Goal: Transaction & Acquisition: Purchase product/service

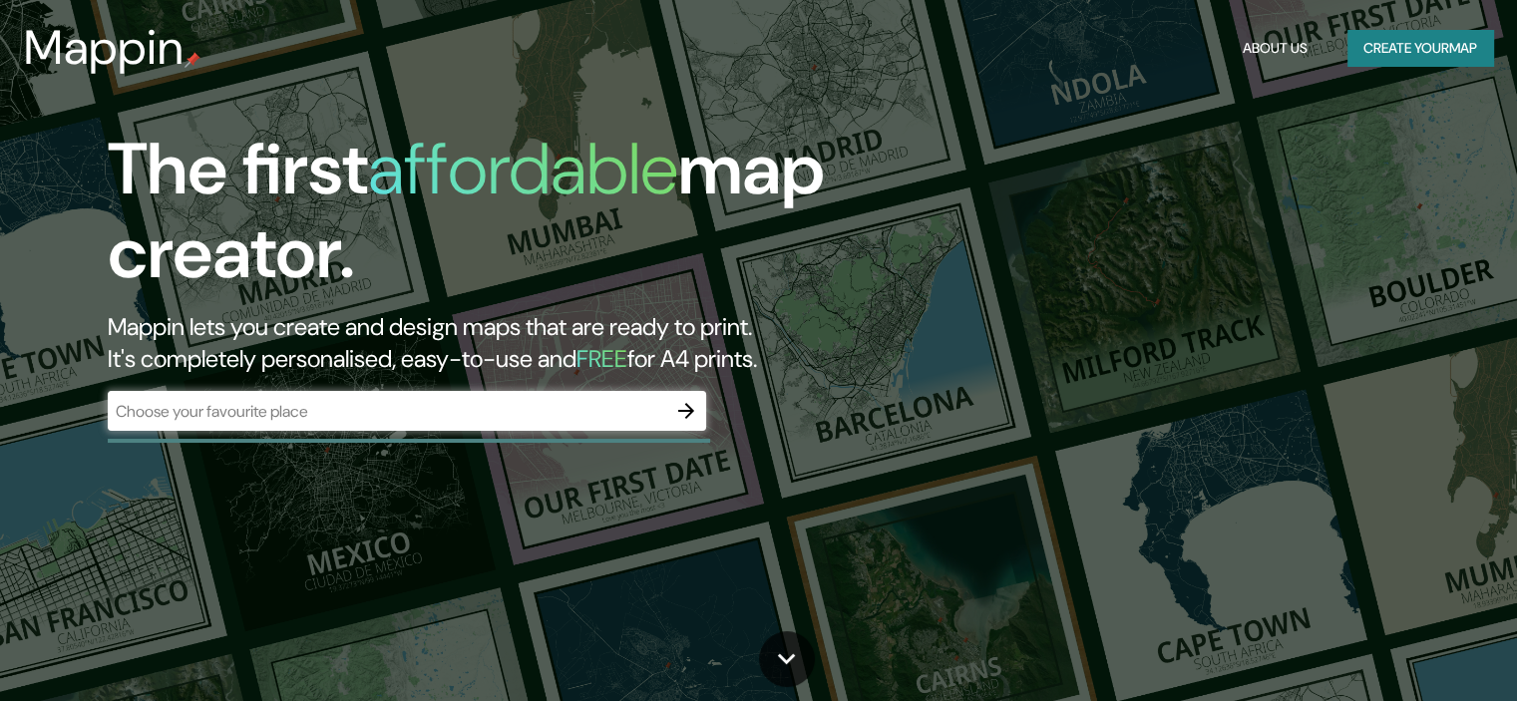
click at [443, 425] on div "​" at bounding box center [407, 411] width 598 height 40
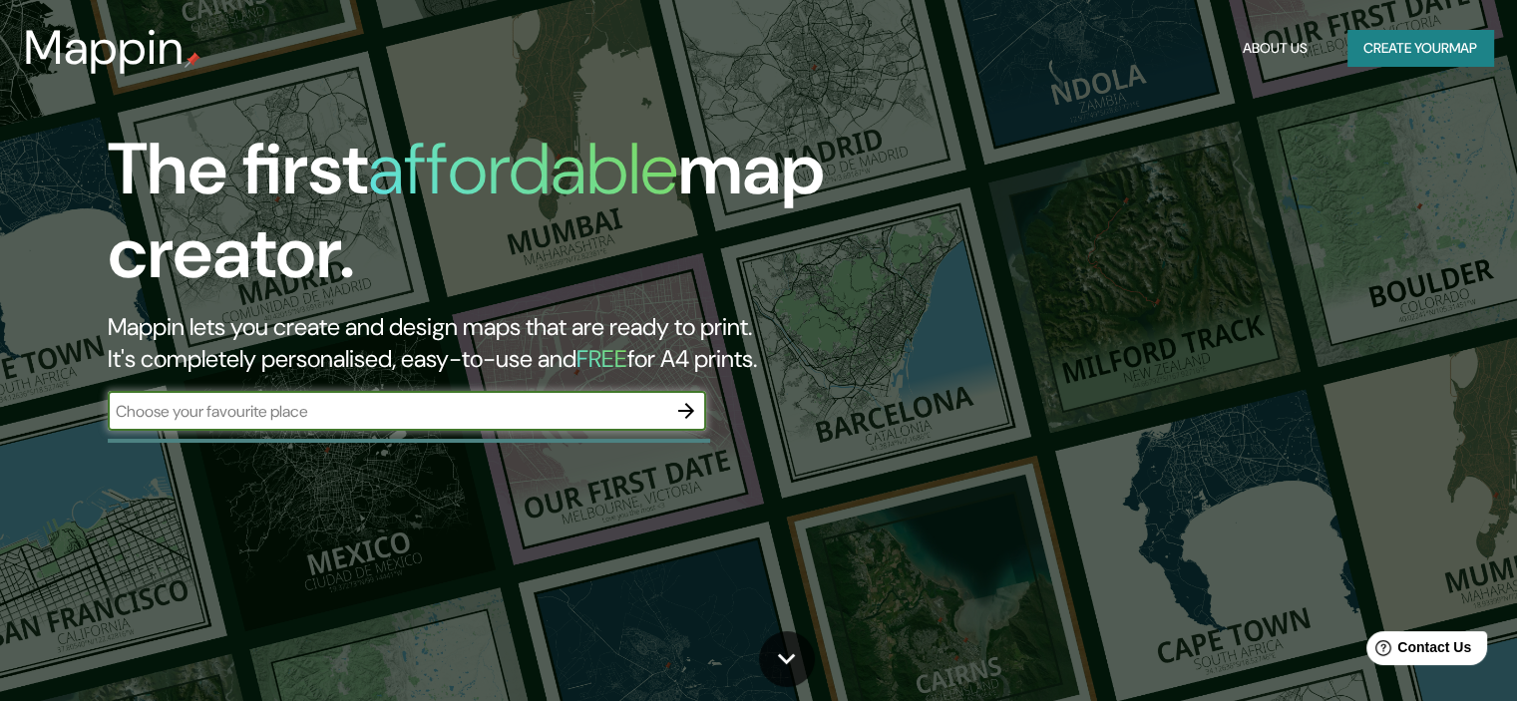
click at [1366, 50] on button "Create your map" at bounding box center [1420, 48] width 146 height 37
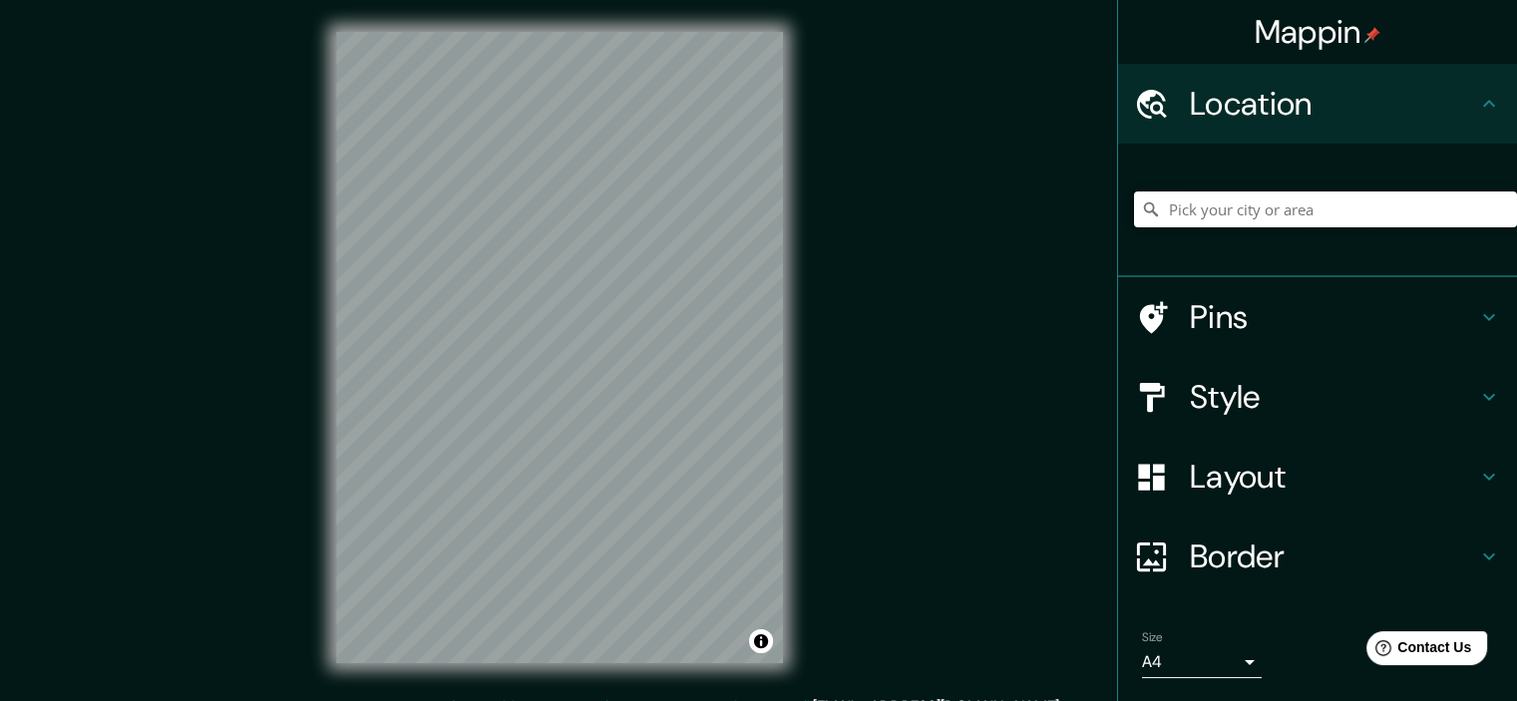
click at [1203, 204] on input "Pick your city or area" at bounding box center [1325, 209] width 383 height 36
click at [758, 640] on button "Toggle attribution" at bounding box center [761, 641] width 24 height 24
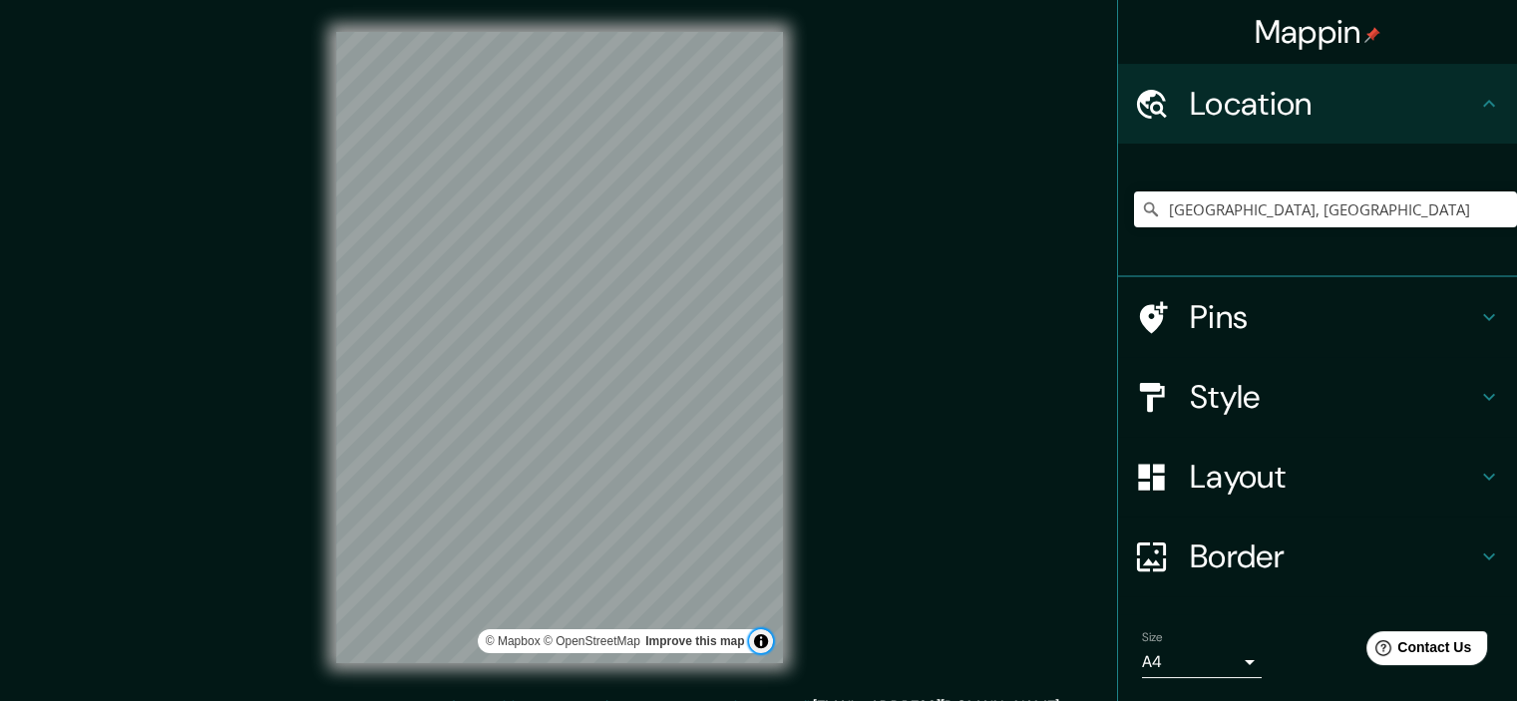
click at [758, 640] on button "Toggle attribution" at bounding box center [761, 641] width 24 height 24
drag, startPoint x: 913, startPoint y: 470, endPoint x: 1175, endPoint y: 448, distance: 262.2
click at [922, 471] on div "Mappin Location [GEOGRAPHIC_DATA], [GEOGRAPHIC_DATA] Pins Style Layout Border C…" at bounding box center [758, 363] width 1517 height 727
click at [1477, 311] on icon at bounding box center [1489, 317] width 24 height 24
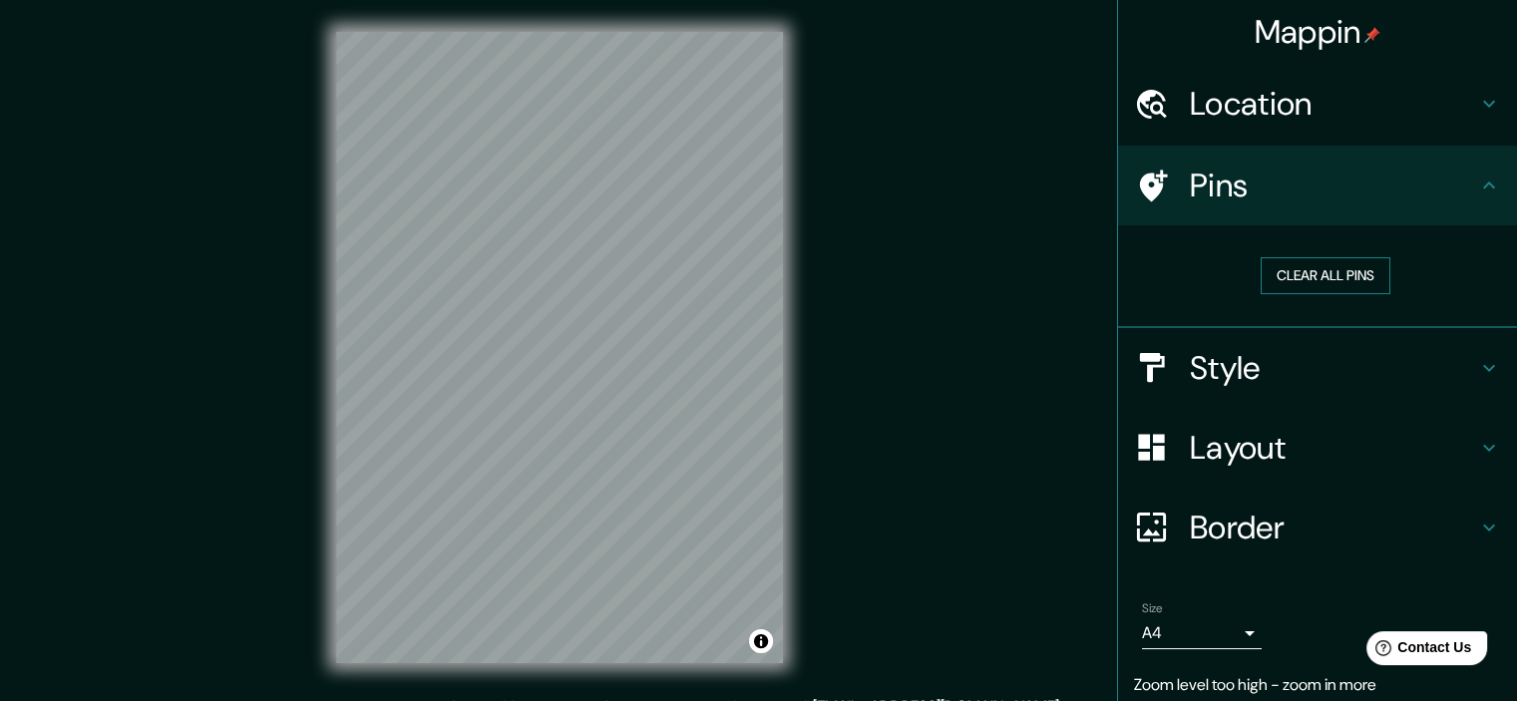
click at [1330, 278] on button "Clear all pins" at bounding box center [1325, 275] width 130 height 37
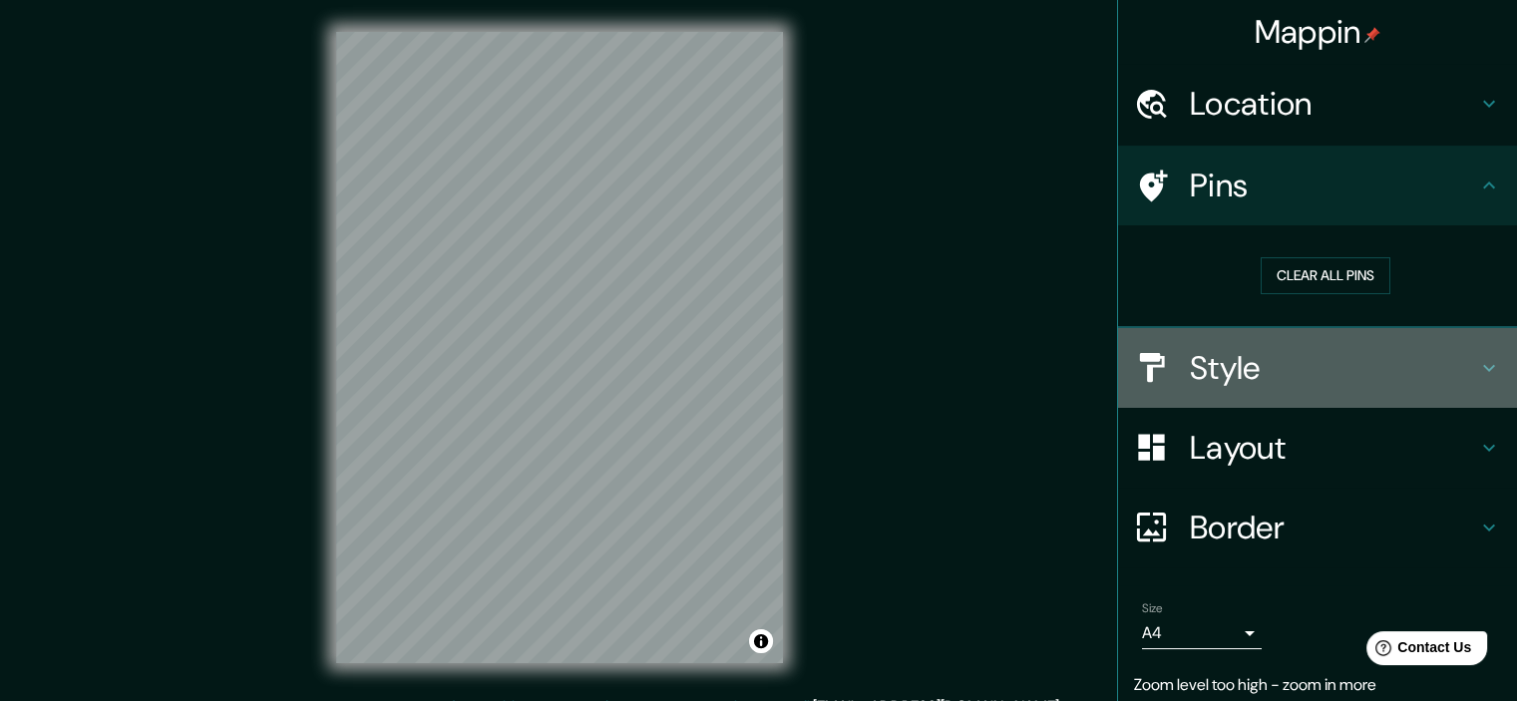
click at [1343, 373] on h4 "Style" at bounding box center [1333, 368] width 287 height 40
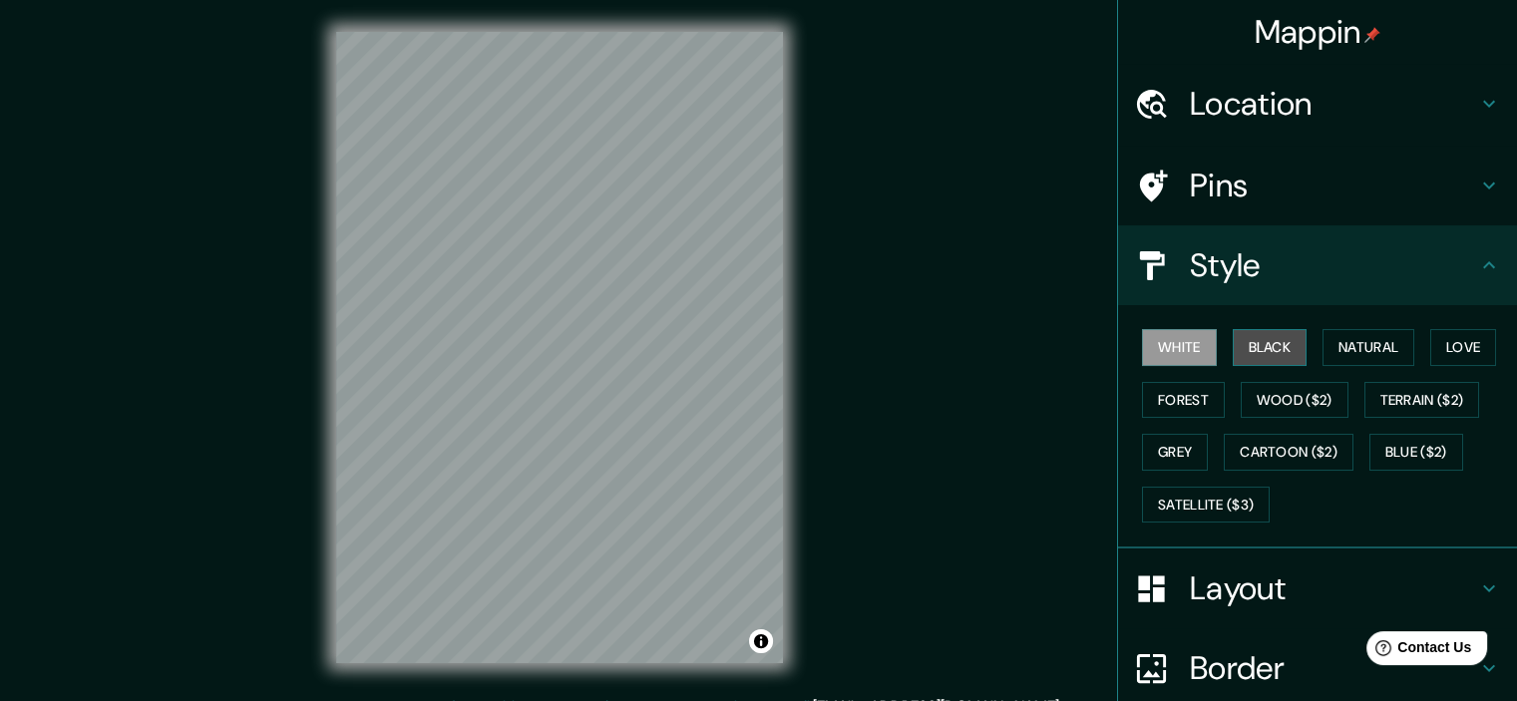
click at [1268, 349] on button "Black" at bounding box center [1270, 347] width 75 height 37
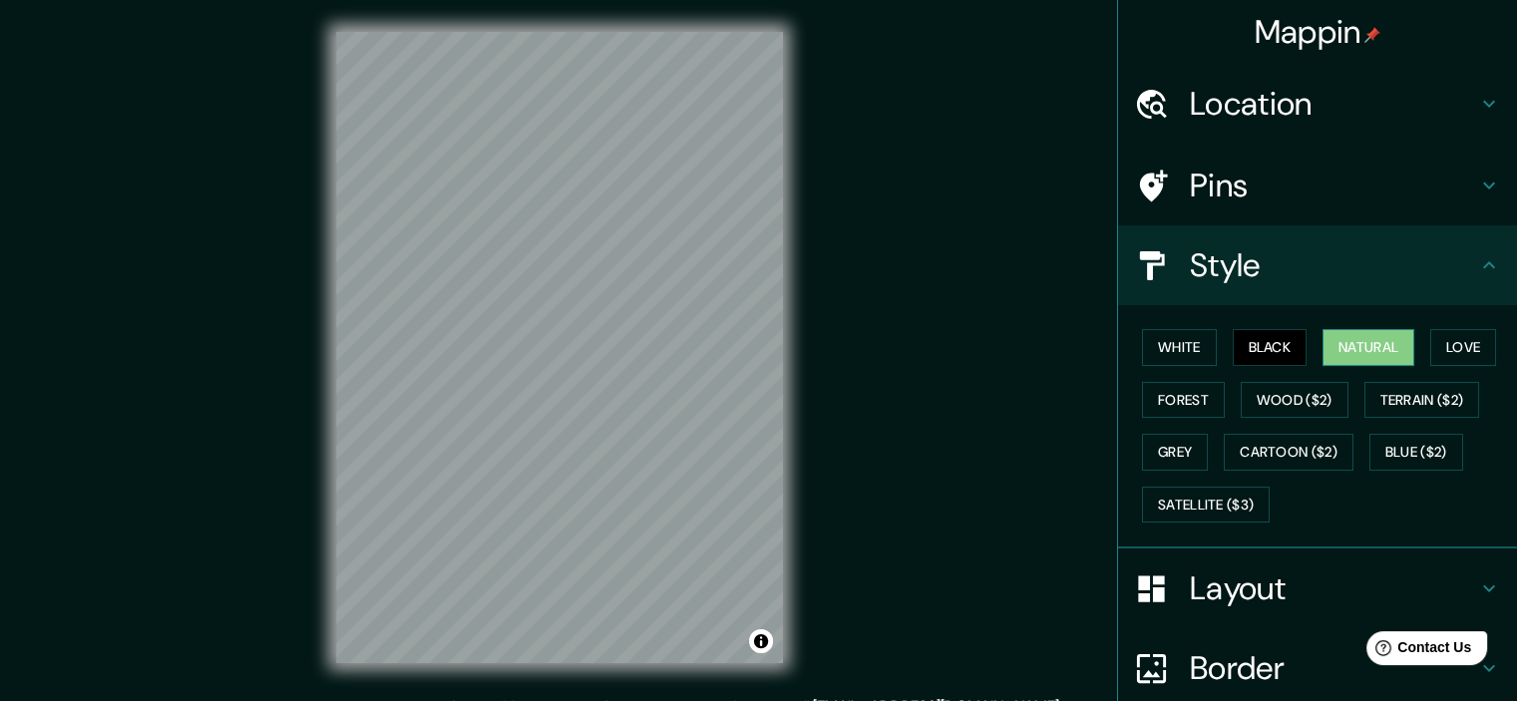
click at [1344, 342] on button "Natural" at bounding box center [1368, 347] width 92 height 37
click at [1189, 350] on button "White" at bounding box center [1179, 347] width 75 height 37
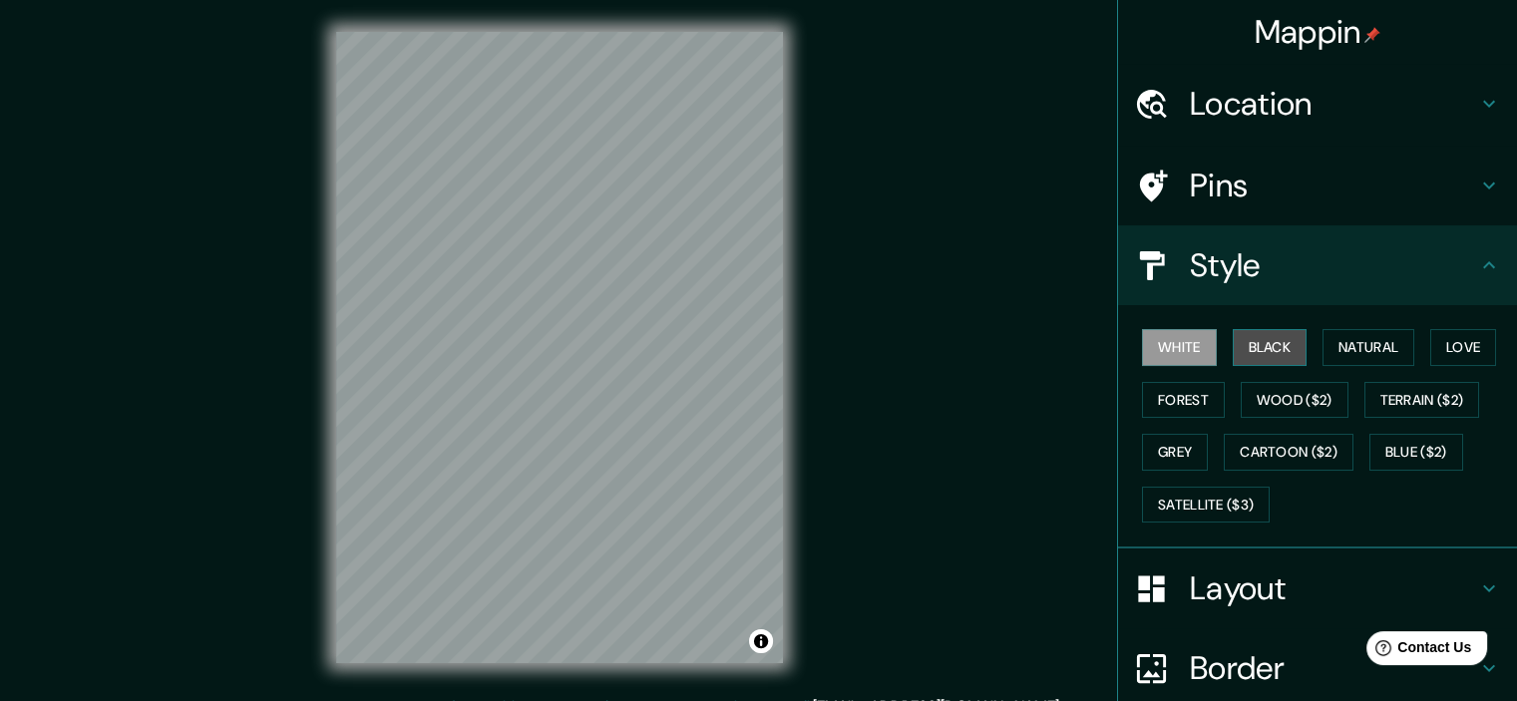
click at [1265, 358] on button "Black" at bounding box center [1270, 347] width 75 height 37
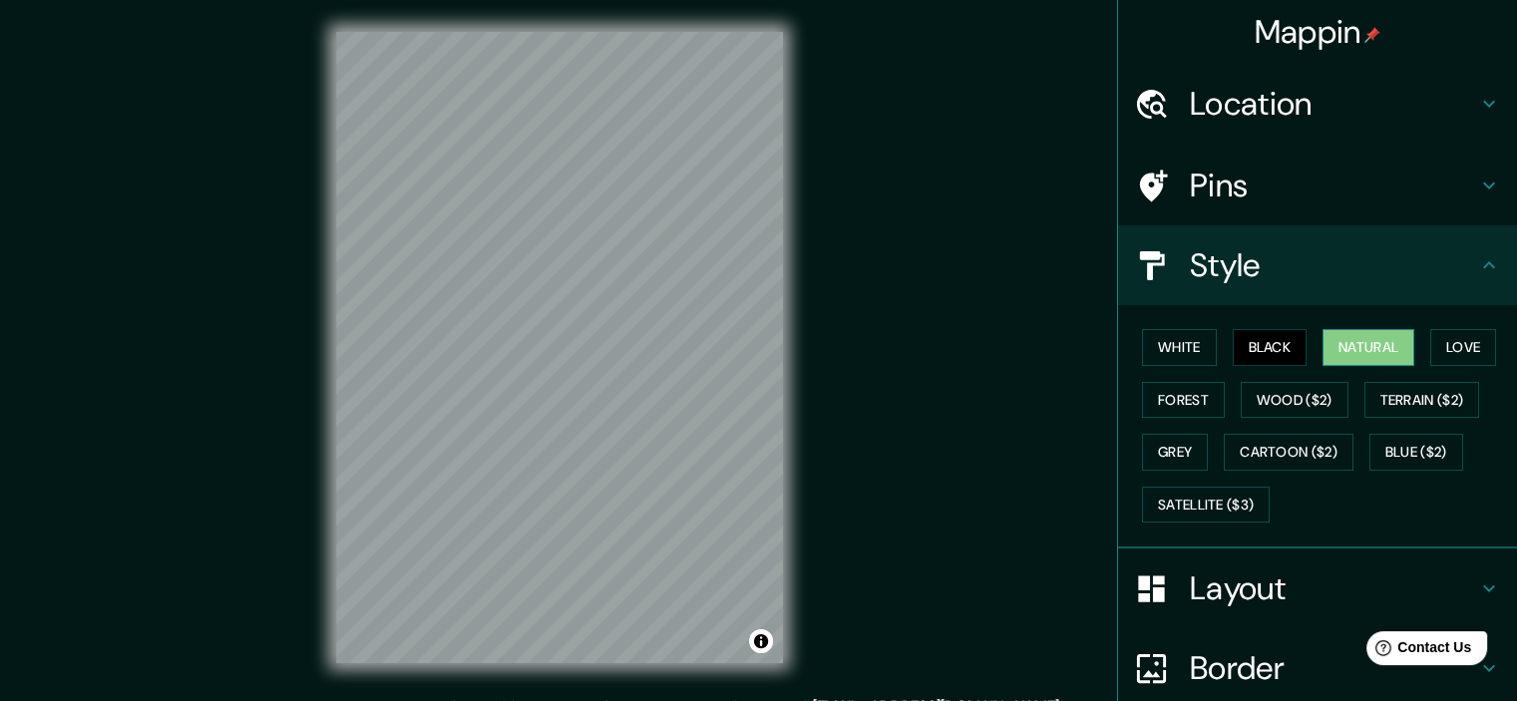
click at [1381, 350] on button "Natural" at bounding box center [1368, 347] width 92 height 37
click at [1459, 343] on button "Love" at bounding box center [1463, 347] width 66 height 37
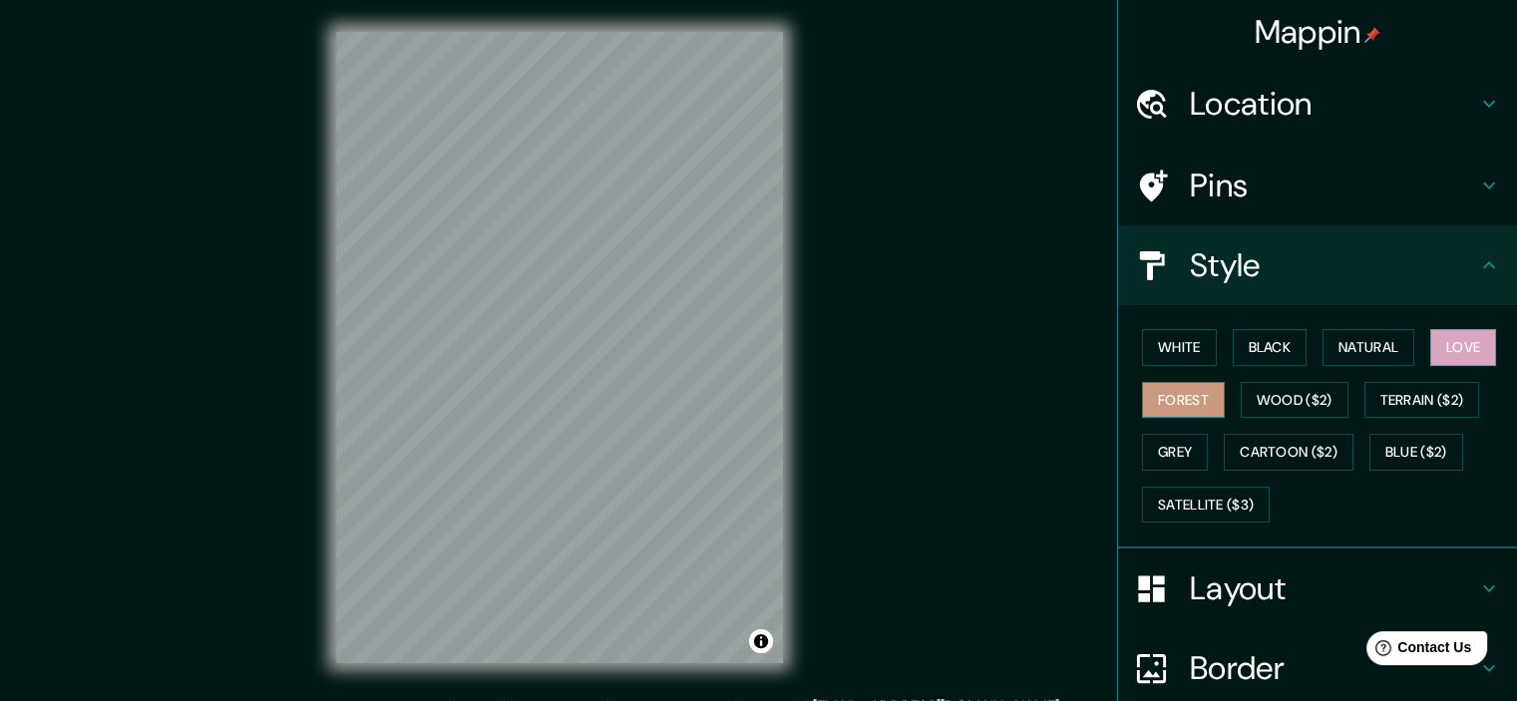
click at [1167, 401] on button "Forest" at bounding box center [1183, 400] width 83 height 37
click at [1280, 393] on button "Wood ($2)" at bounding box center [1294, 400] width 108 height 37
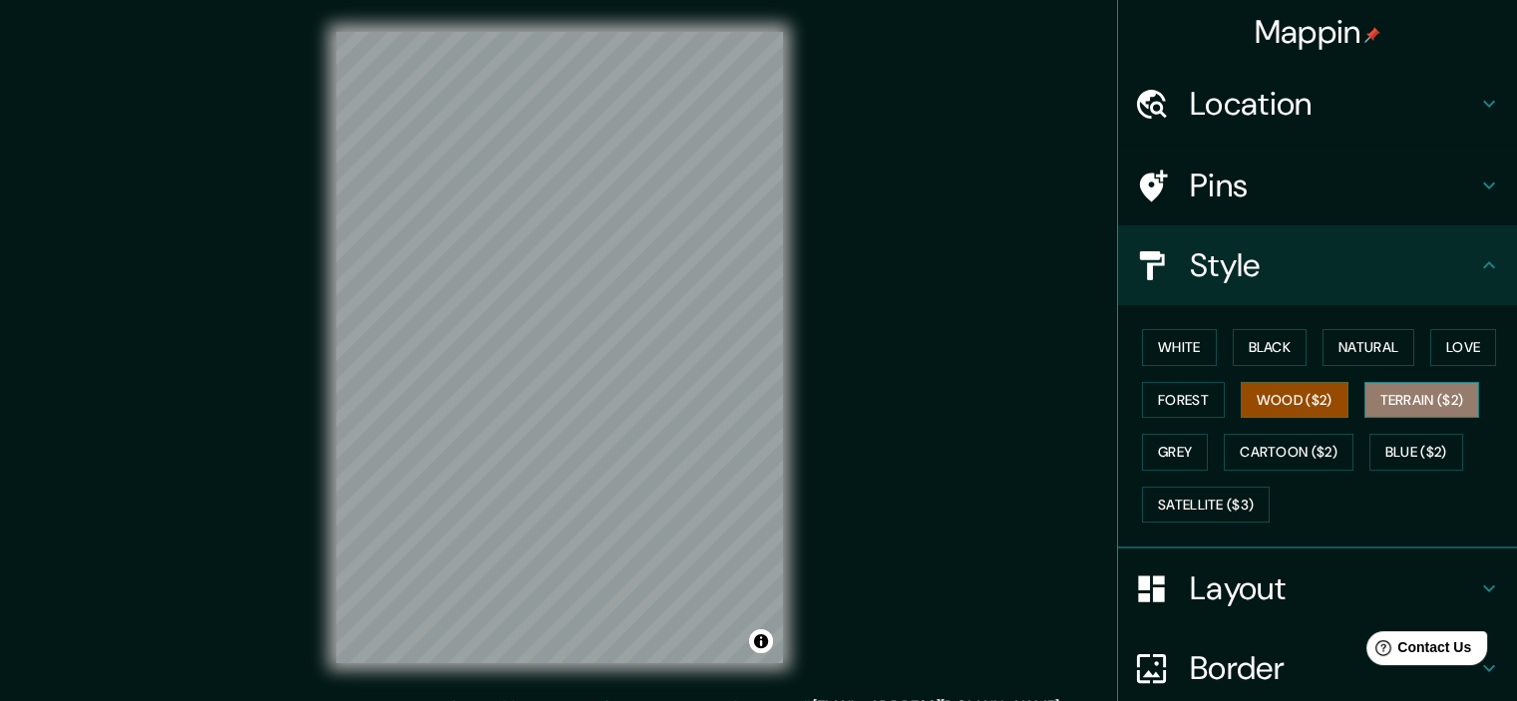
click at [1380, 393] on button "Terrain ($2)" at bounding box center [1422, 400] width 116 height 37
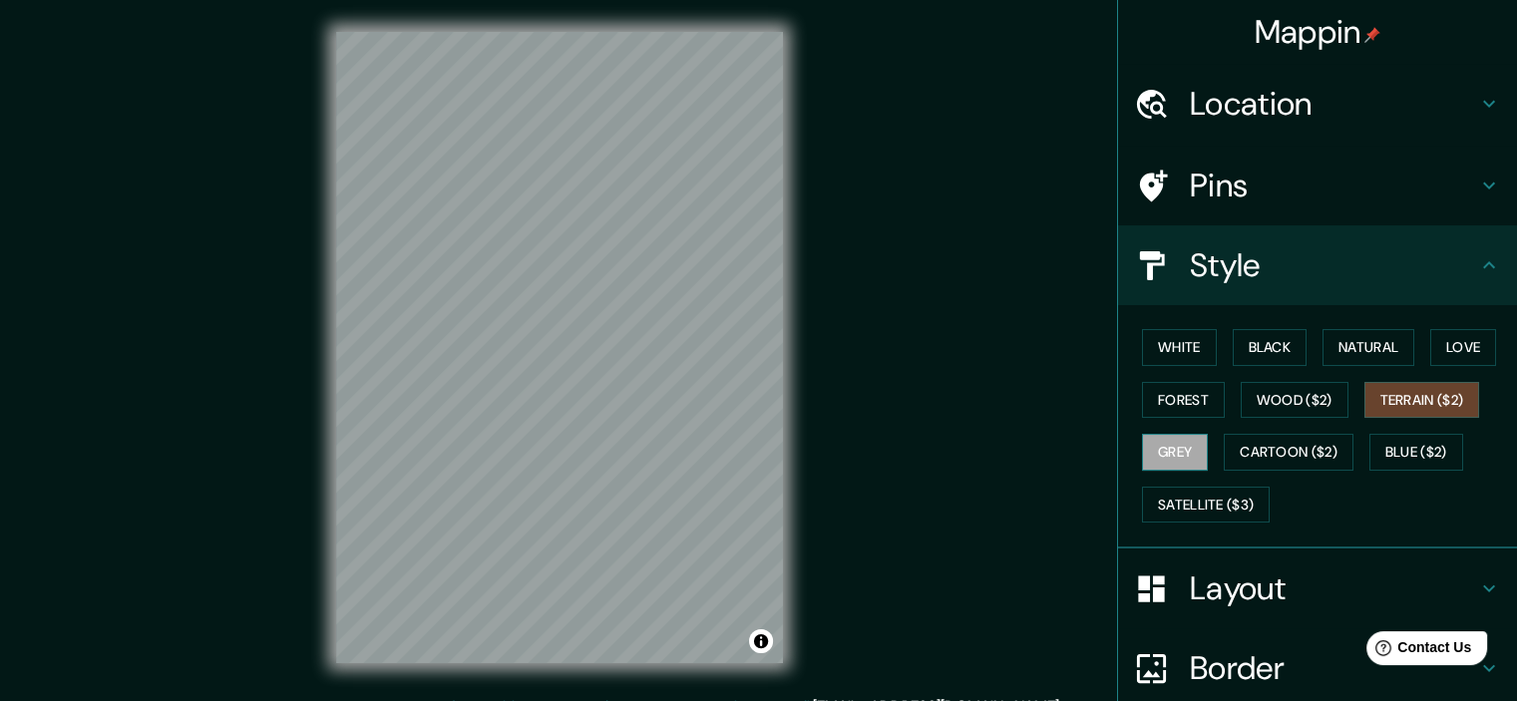
click at [1165, 452] on button "Grey" at bounding box center [1175, 452] width 66 height 37
click at [1159, 349] on button "White" at bounding box center [1179, 347] width 75 height 37
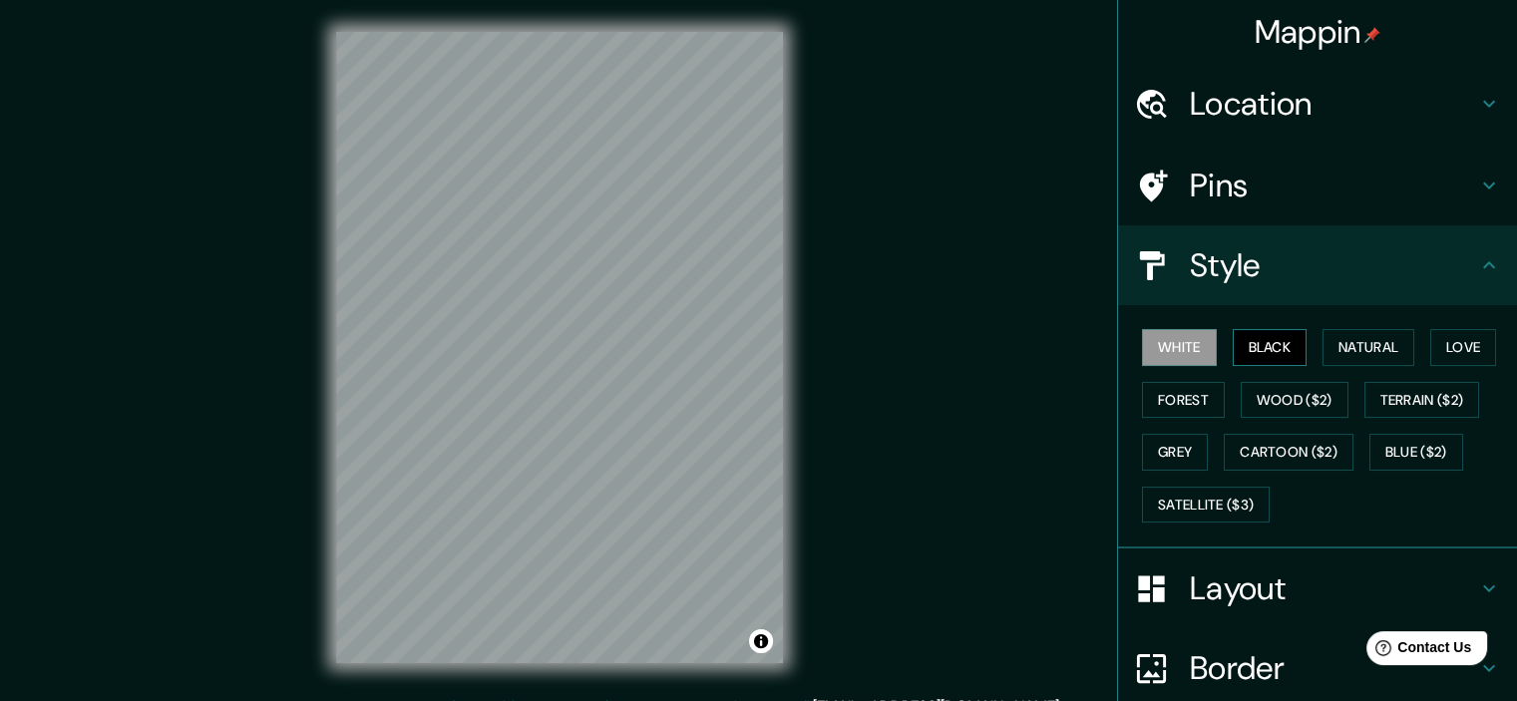
click at [1245, 349] on button "Black" at bounding box center [1270, 347] width 75 height 37
click at [1352, 348] on button "Natural" at bounding box center [1368, 347] width 92 height 37
drag, startPoint x: 922, startPoint y: 373, endPoint x: 941, endPoint y: 376, distance: 19.2
click at [941, 376] on div "Mappin Location [GEOGRAPHIC_DATA], [GEOGRAPHIC_DATA] Pins Style [PERSON_NAME] B…" at bounding box center [758, 363] width 1517 height 727
drag, startPoint x: 787, startPoint y: 394, endPoint x: 800, endPoint y: 394, distance: 13.0
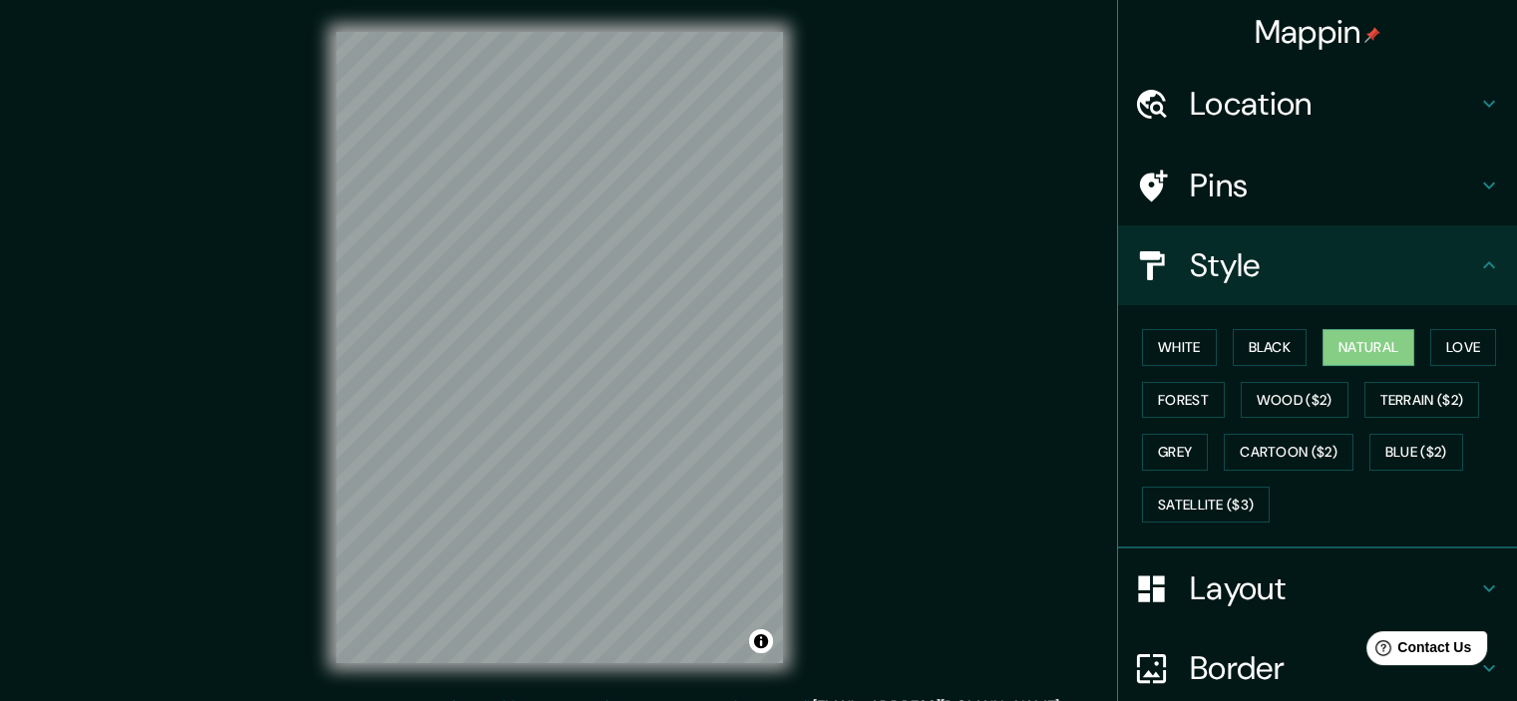
click at [800, 394] on div "© Mapbox © OpenStreetMap Improve this map" at bounding box center [559, 347] width 511 height 695
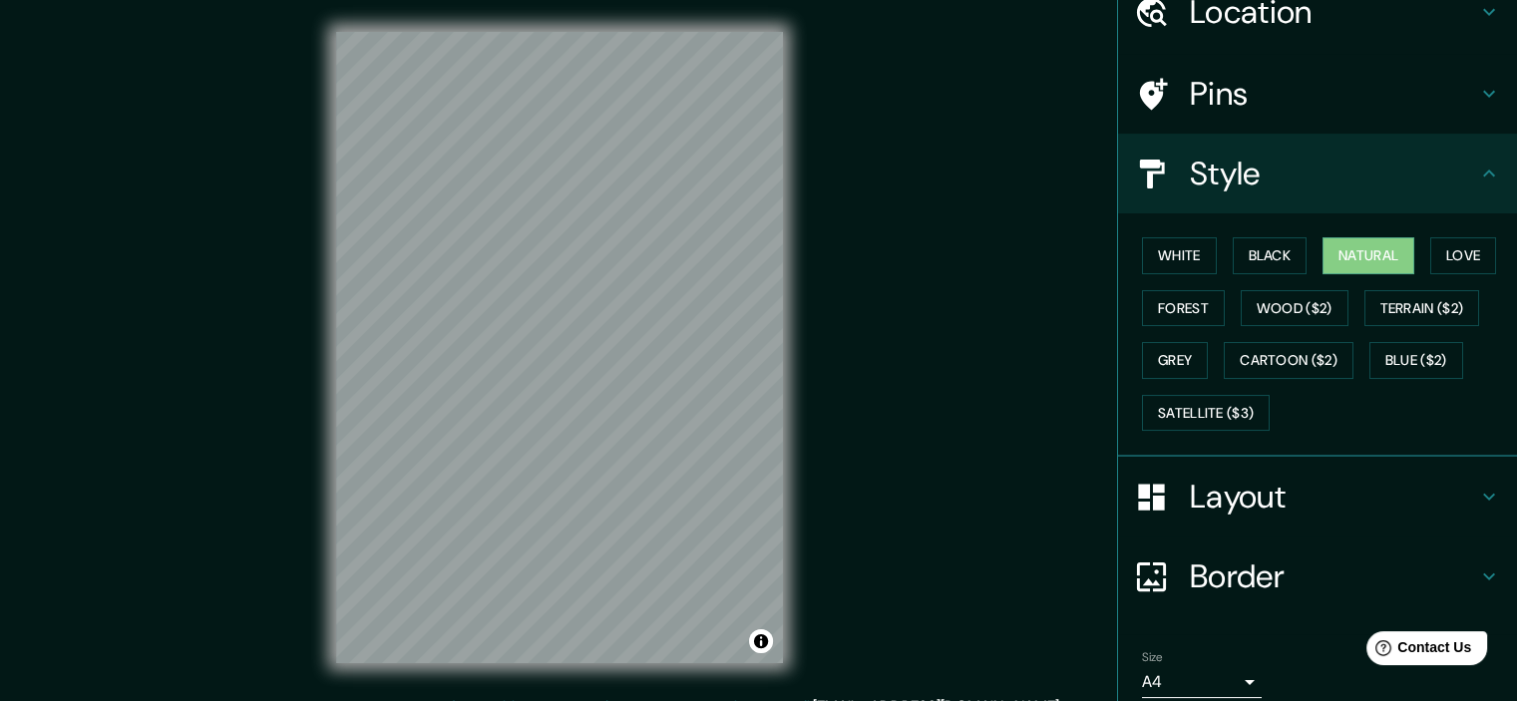
scroll to position [100, 0]
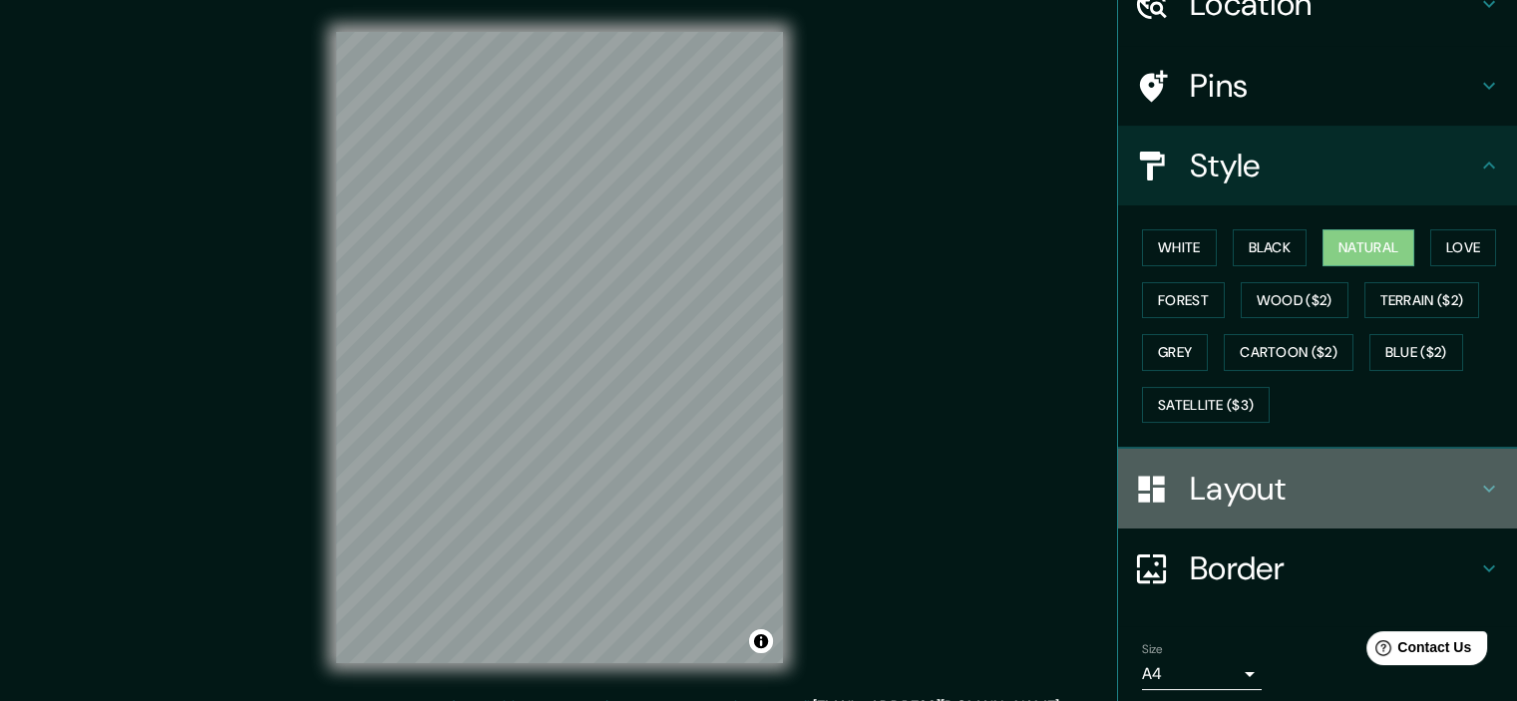
click at [1288, 490] on h4 "Layout" at bounding box center [1333, 489] width 287 height 40
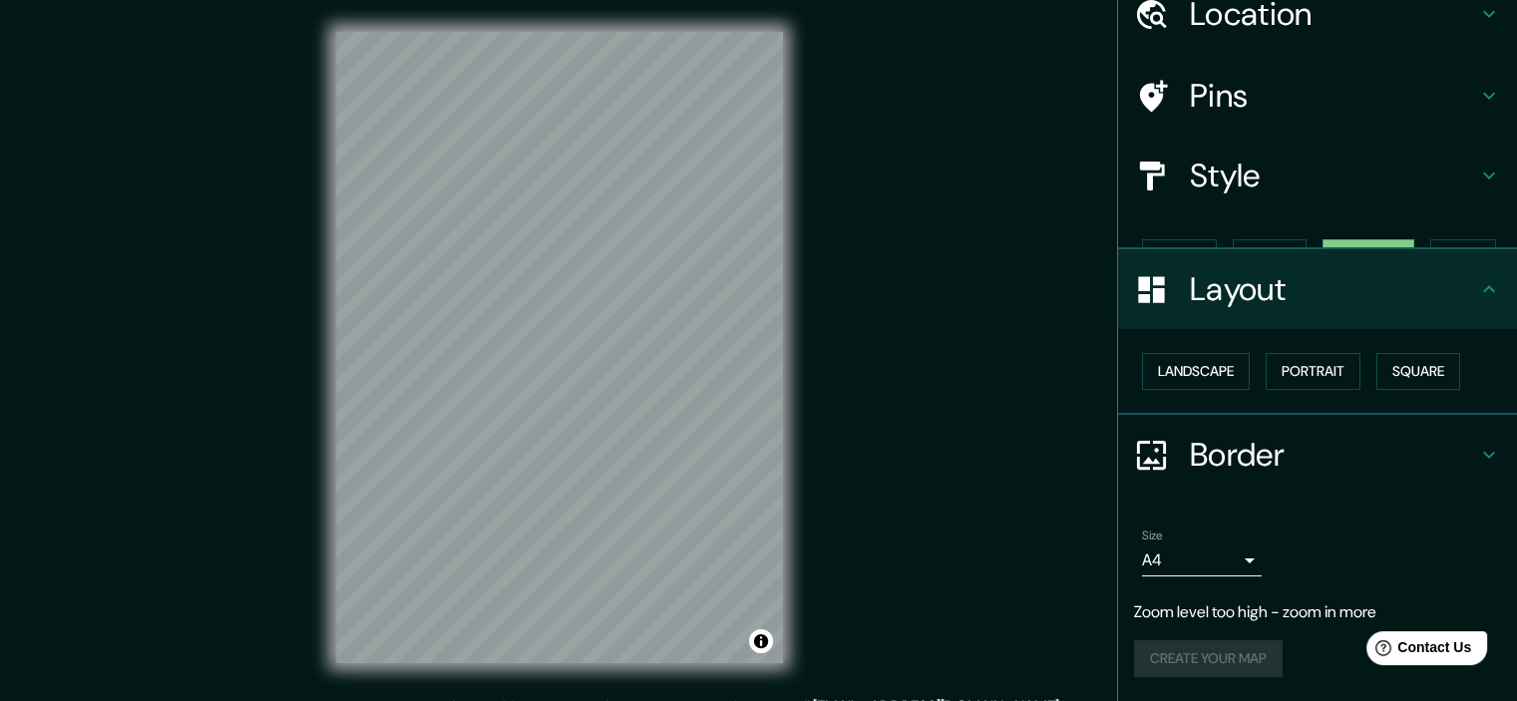
scroll to position [54, 0]
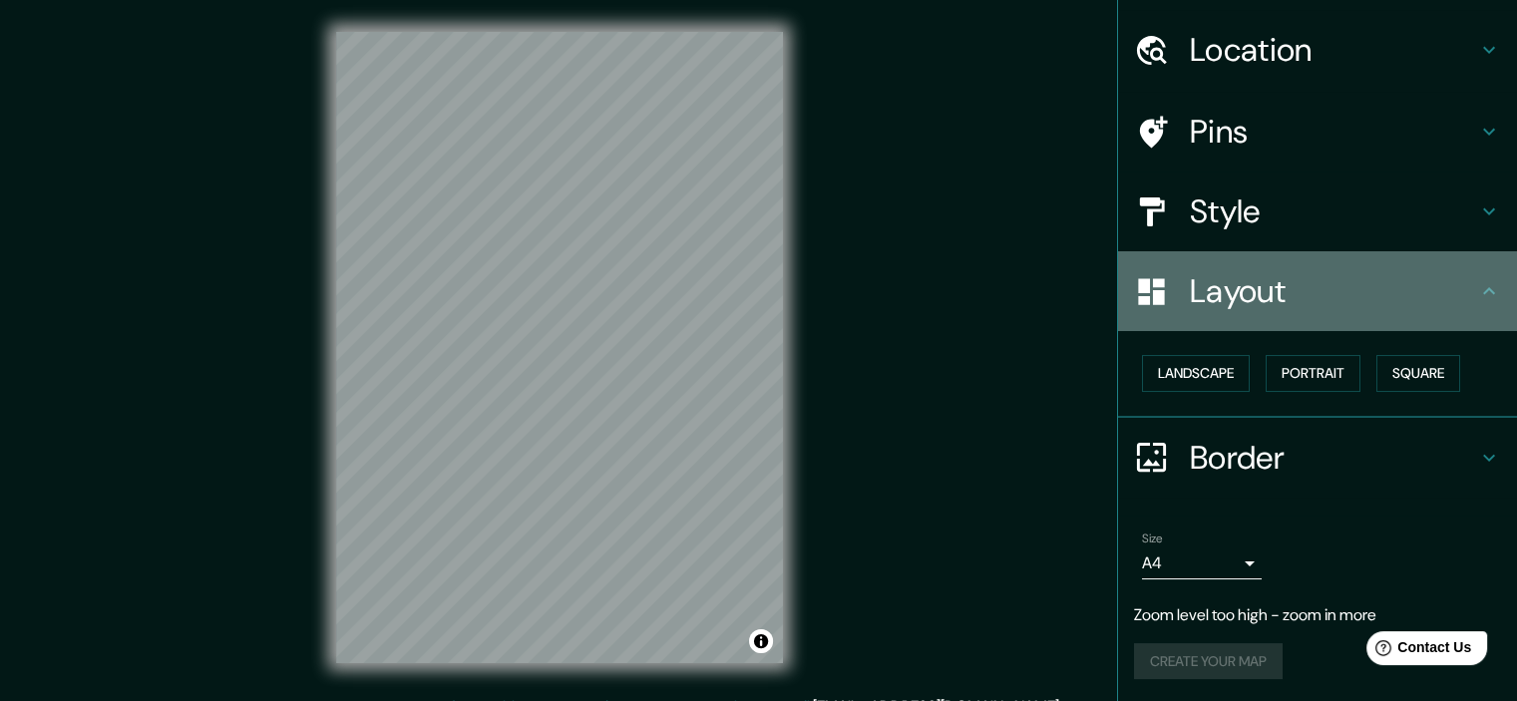
click at [1257, 298] on h4 "Layout" at bounding box center [1333, 291] width 287 height 40
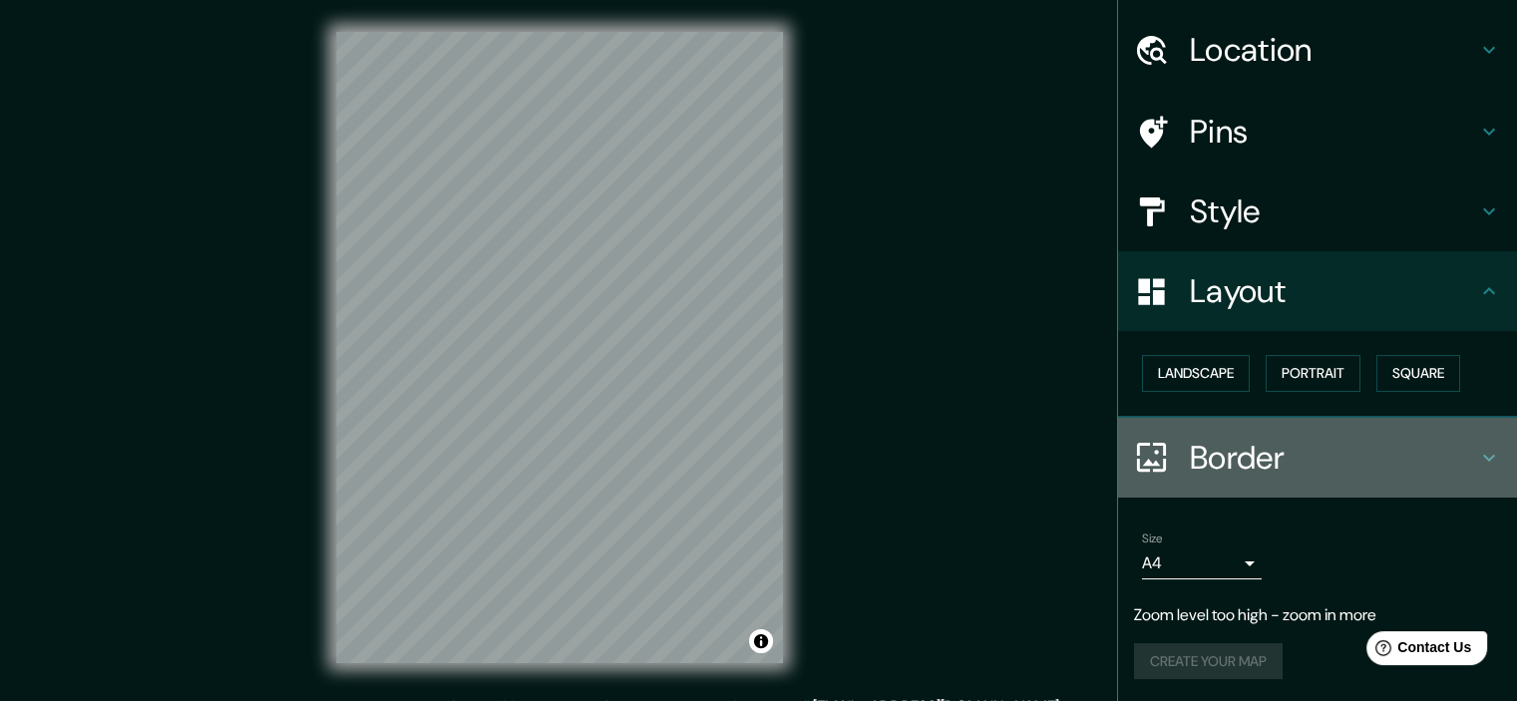
click at [1271, 445] on h4 "Border" at bounding box center [1333, 458] width 287 height 40
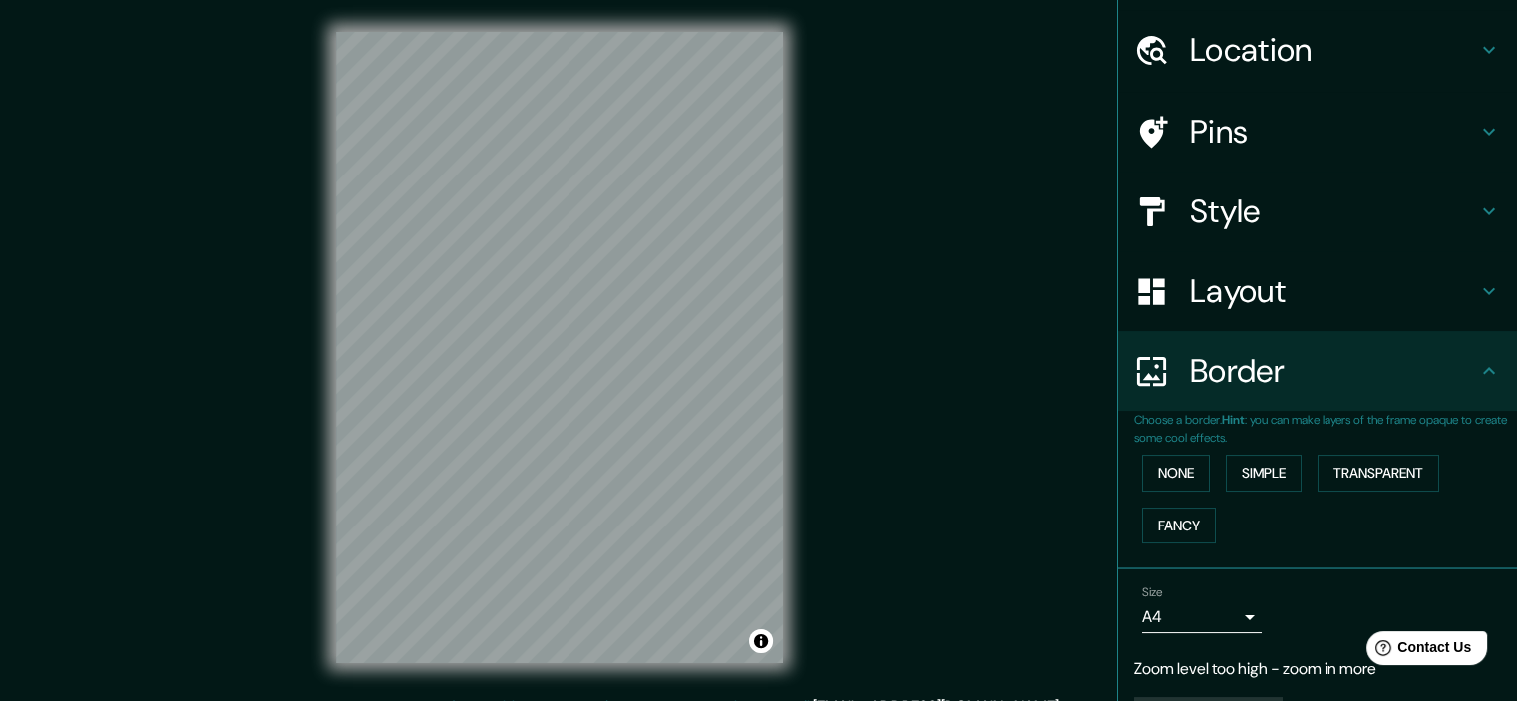
click at [1269, 413] on p "Choose a border. Hint : you can make layers of the frame opaque to create some …" at bounding box center [1325, 429] width 383 height 36
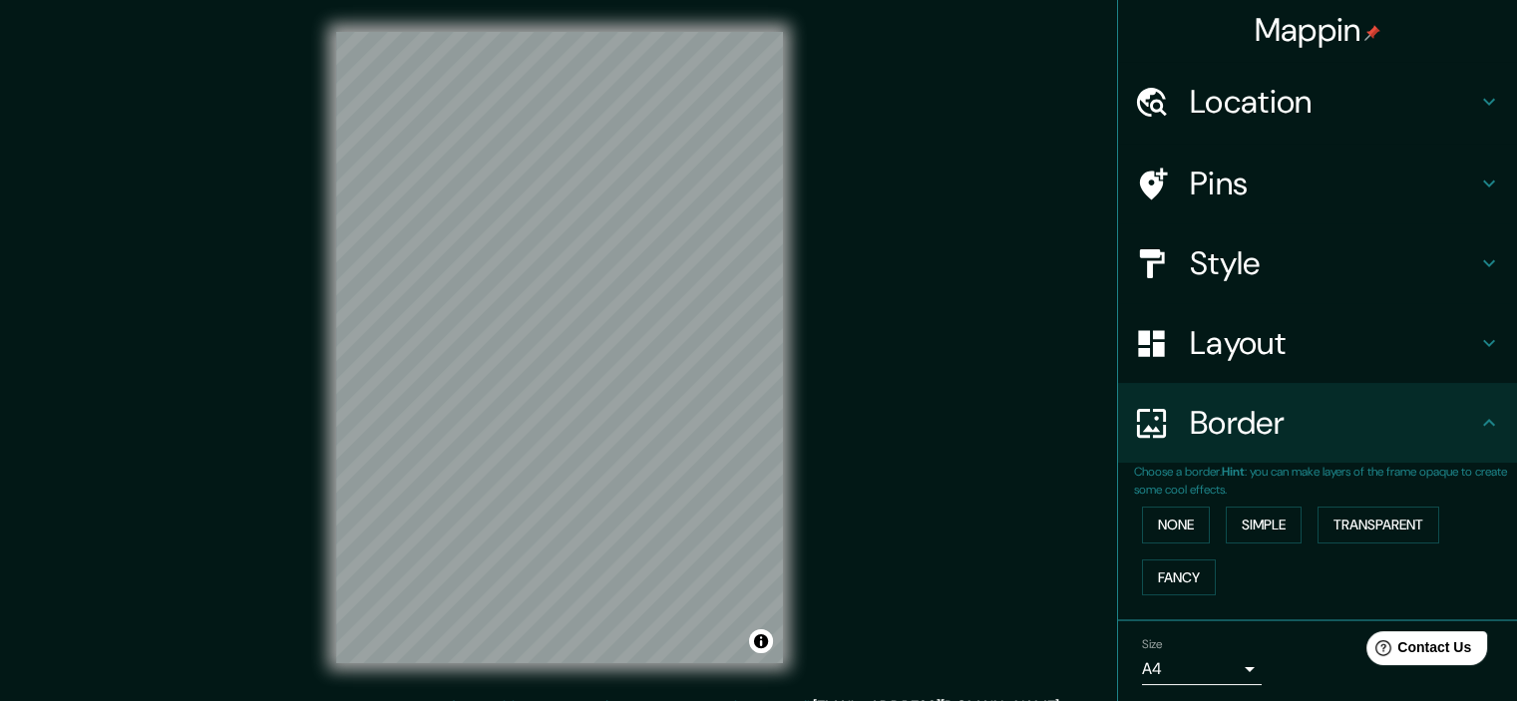
scroll to position [0, 0]
click at [985, 403] on div "Mappin Location [GEOGRAPHIC_DATA], [GEOGRAPHIC_DATA] Pins Style Layout Border C…" at bounding box center [758, 363] width 1517 height 727
click at [1288, 113] on h4 "Location" at bounding box center [1333, 104] width 287 height 40
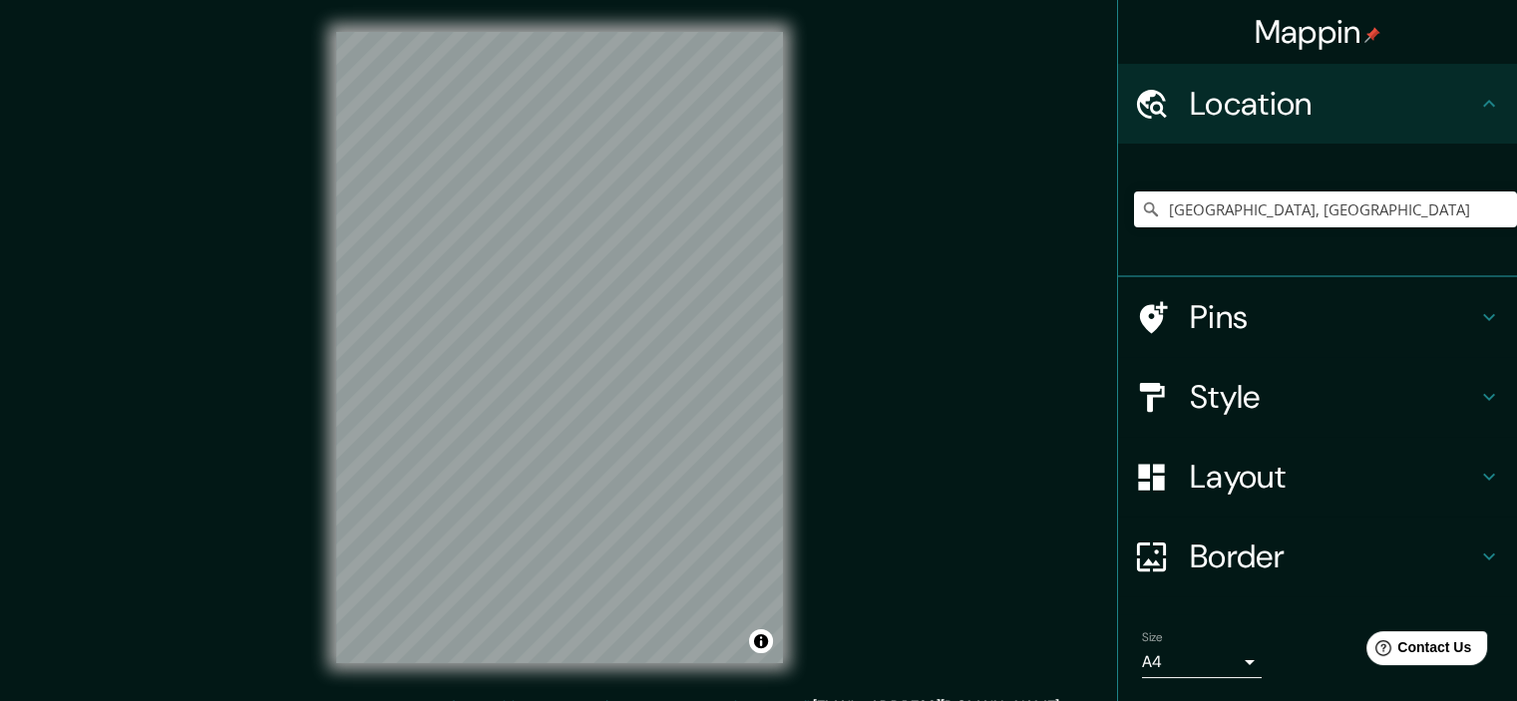
click at [1288, 113] on h4 "Location" at bounding box center [1333, 104] width 287 height 40
click at [961, 274] on div "Mappin Location [GEOGRAPHIC_DATA], [GEOGRAPHIC_DATA] Pins Style Layout Border C…" at bounding box center [758, 363] width 1517 height 727
click at [1045, 202] on div "Mappin Location [GEOGRAPHIC_DATA], [GEOGRAPHIC_DATA] Pins Style Layout Border C…" at bounding box center [758, 363] width 1517 height 727
drag, startPoint x: 215, startPoint y: 394, endPoint x: 247, endPoint y: 390, distance: 32.2
click at [215, 394] on div "Mappin Location [GEOGRAPHIC_DATA], [GEOGRAPHIC_DATA] Pins Style Layout Border C…" at bounding box center [758, 363] width 1517 height 727
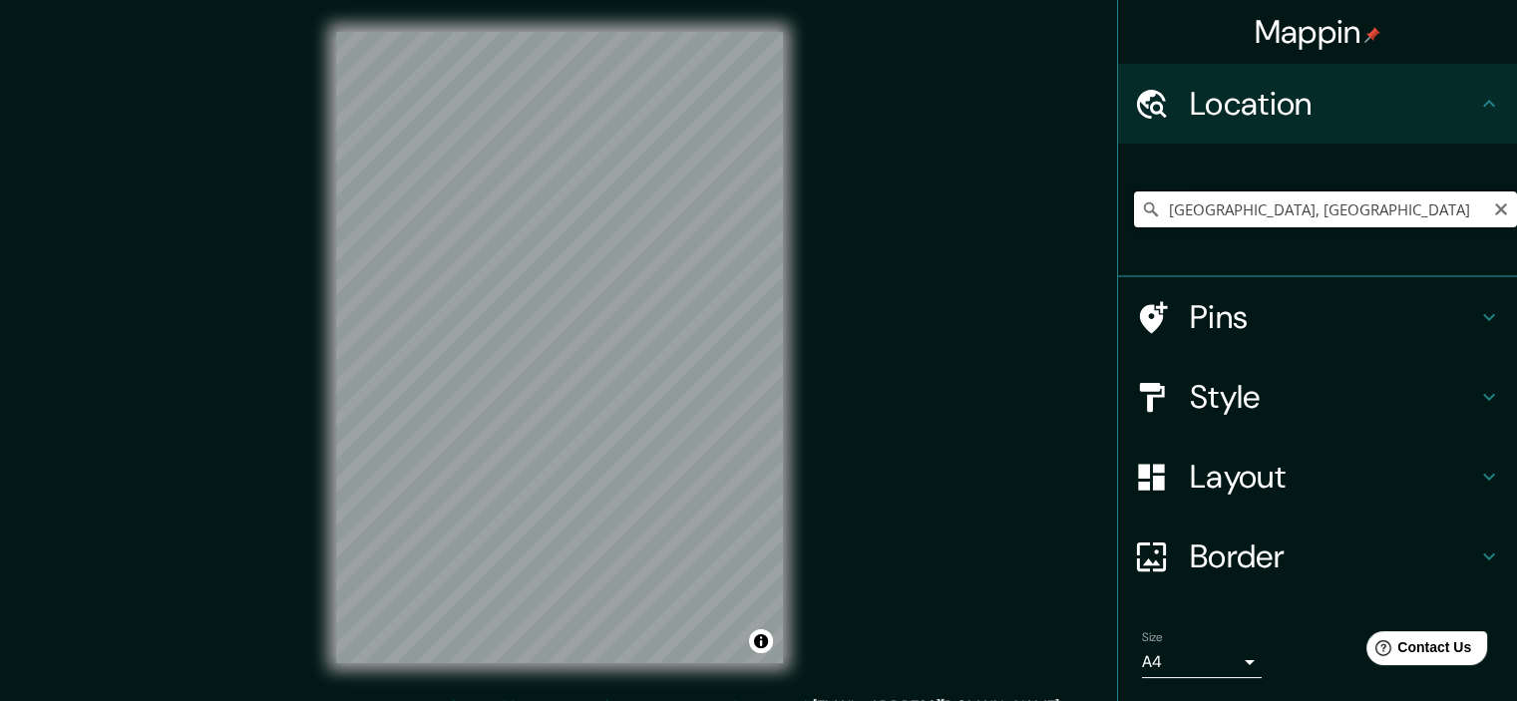
click at [1223, 206] on input "[GEOGRAPHIC_DATA], [GEOGRAPHIC_DATA]" at bounding box center [1325, 209] width 383 height 36
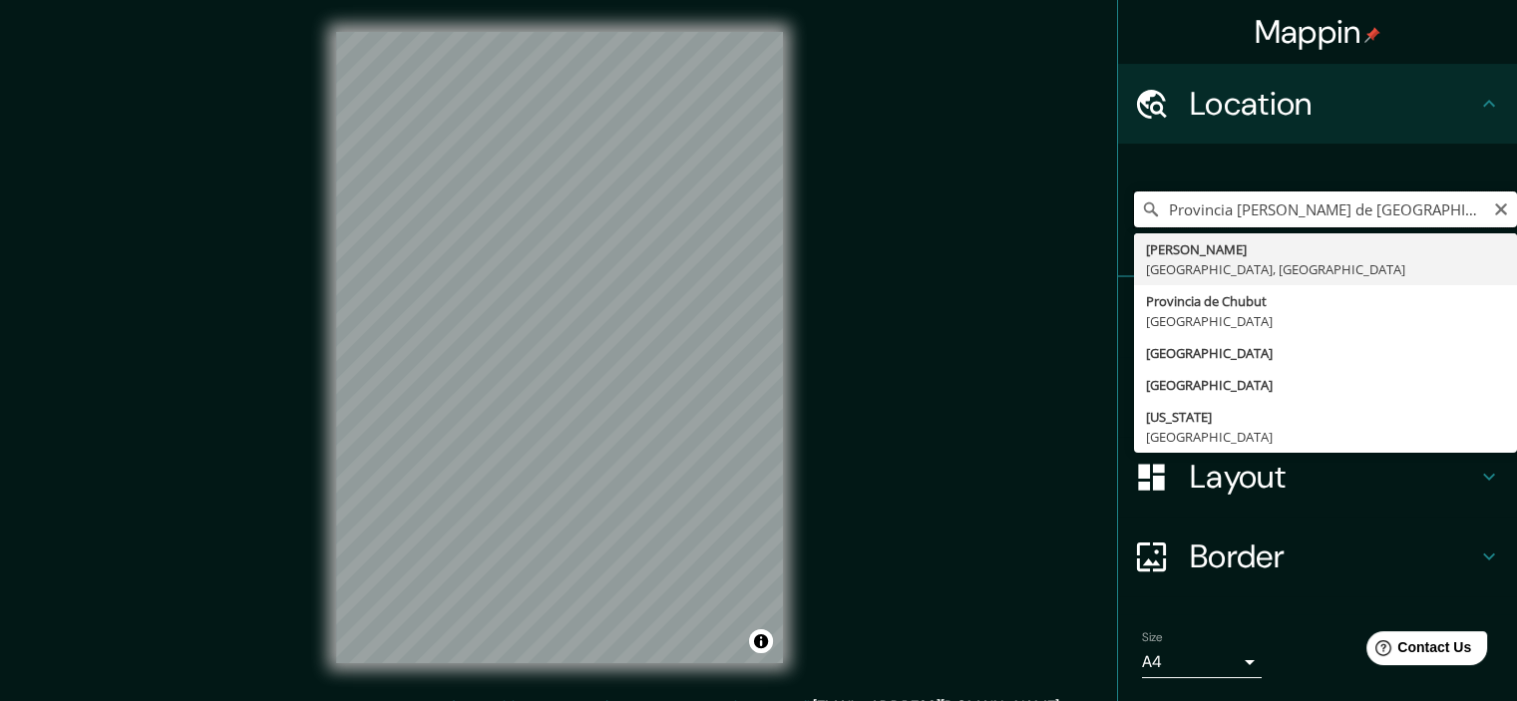
drag, startPoint x: 1221, startPoint y: 206, endPoint x: 1106, endPoint y: 207, distance: 114.7
click at [1118, 207] on div "Provincia [PERSON_NAME] de [GEOGRAPHIC_DATA], [GEOGRAPHIC_DATA] [PERSON_NAME] P…" at bounding box center [1317, 211] width 399 height 134
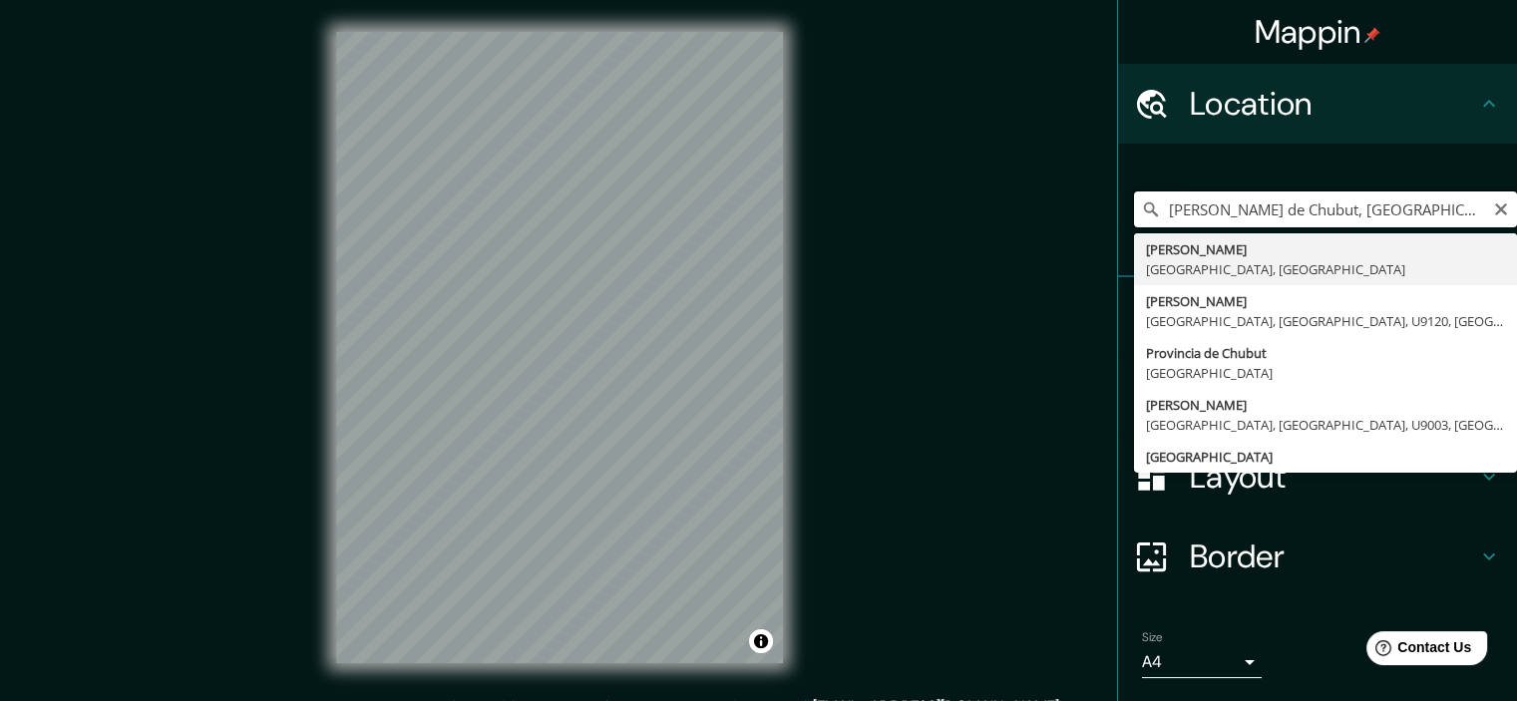
drag, startPoint x: 1238, startPoint y: 205, endPoint x: 1440, endPoint y: 206, distance: 202.4
click at [1440, 206] on input "[PERSON_NAME] de Chubut, [GEOGRAPHIC_DATA]" at bounding box center [1325, 209] width 383 height 36
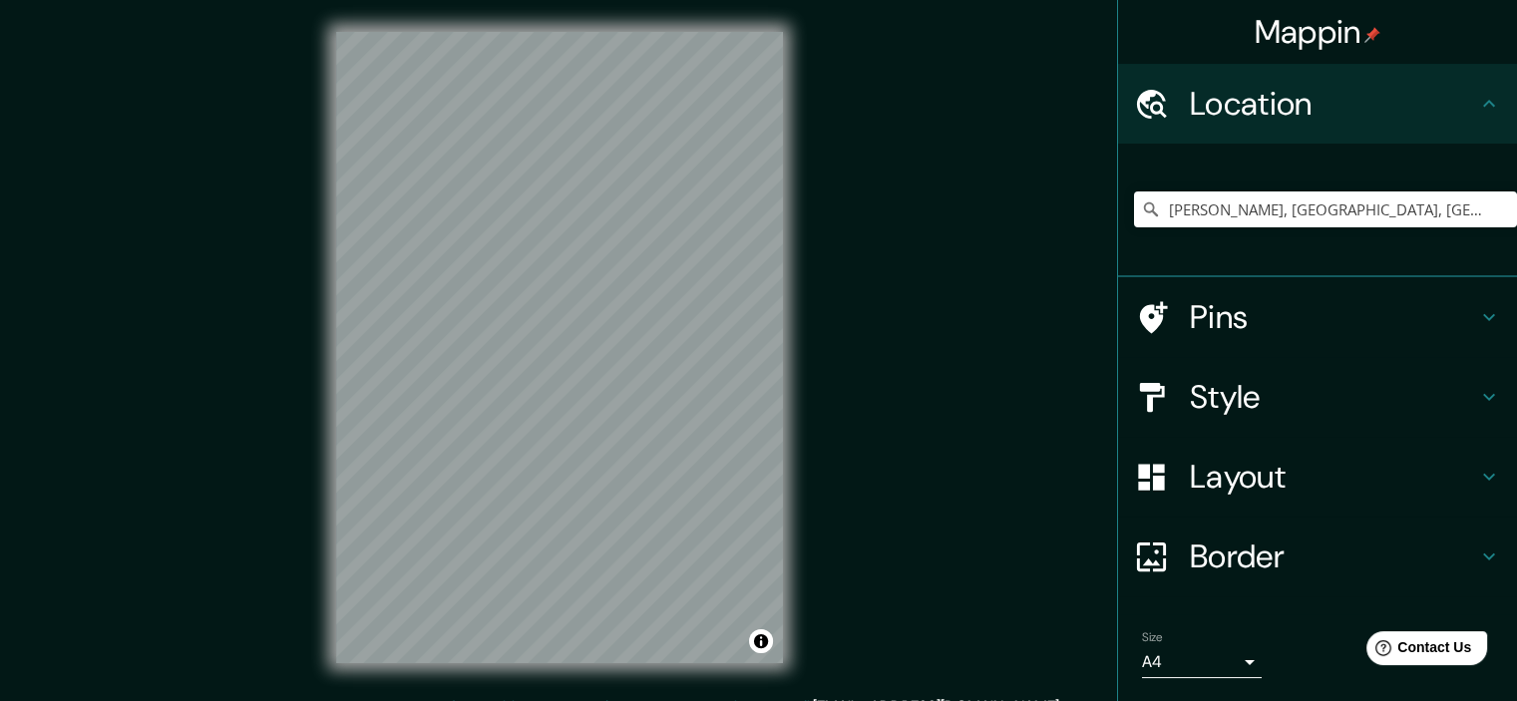
click at [1216, 307] on h4 "Pins" at bounding box center [1333, 317] width 287 height 40
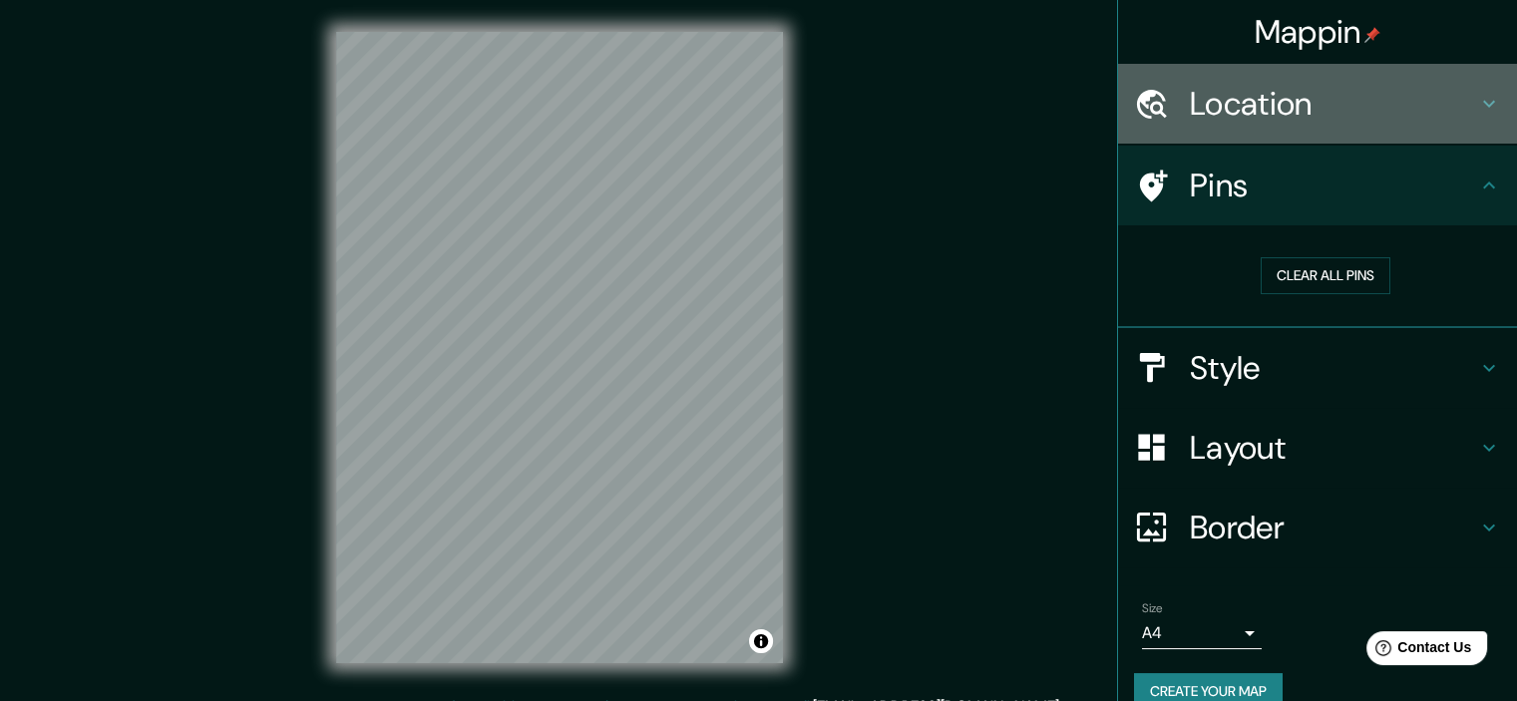
click at [1190, 85] on h4 "Location" at bounding box center [1333, 104] width 287 height 40
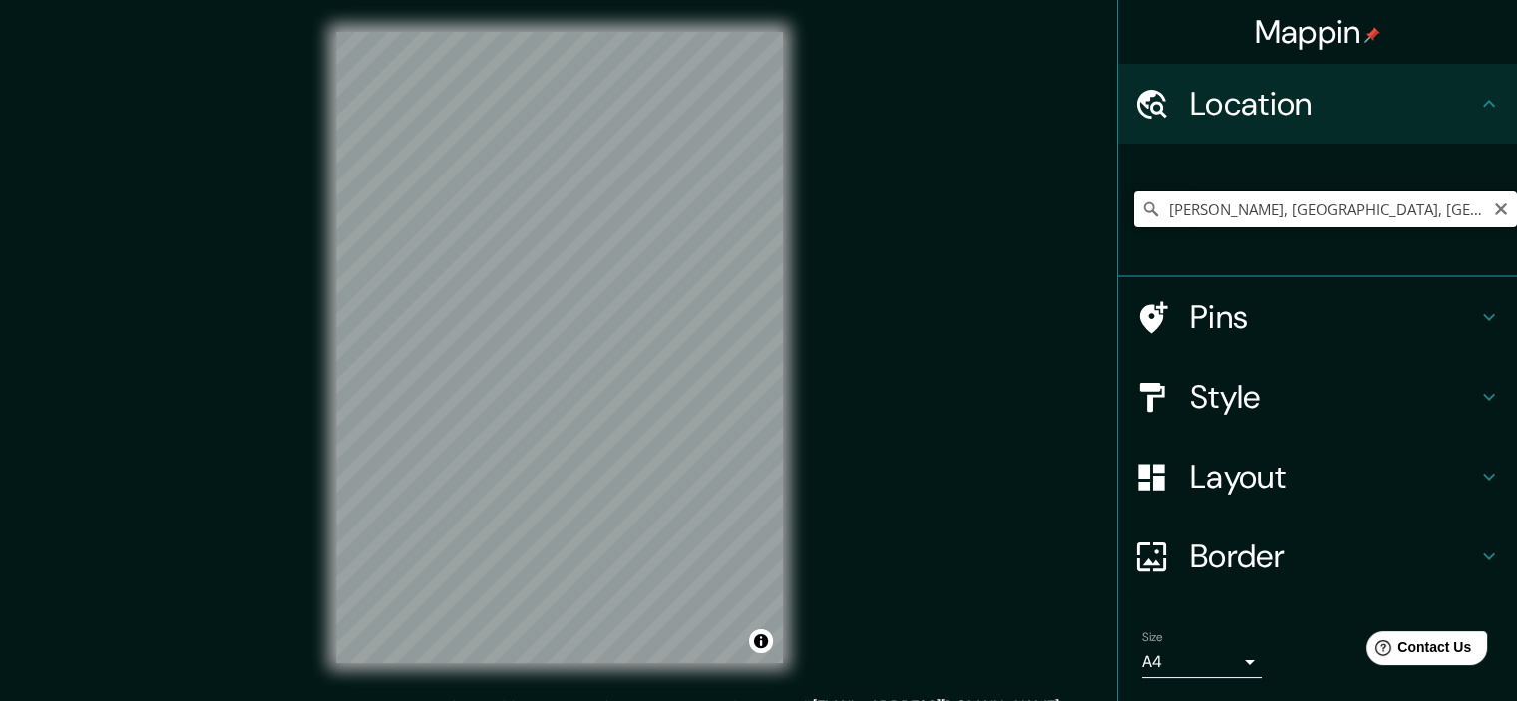
click at [1455, 212] on input "[PERSON_NAME], [GEOGRAPHIC_DATA], [GEOGRAPHIC_DATA]" at bounding box center [1325, 209] width 383 height 36
click at [1453, 212] on input "[PERSON_NAME], [GEOGRAPHIC_DATA], [GEOGRAPHIC_DATA]" at bounding box center [1325, 209] width 383 height 36
click at [272, 181] on div "Mappin Location [PERSON_NAME], [GEOGRAPHIC_DATA], [GEOGRAPHIC_DATA] [PERSON_NAM…" at bounding box center [758, 363] width 1517 height 727
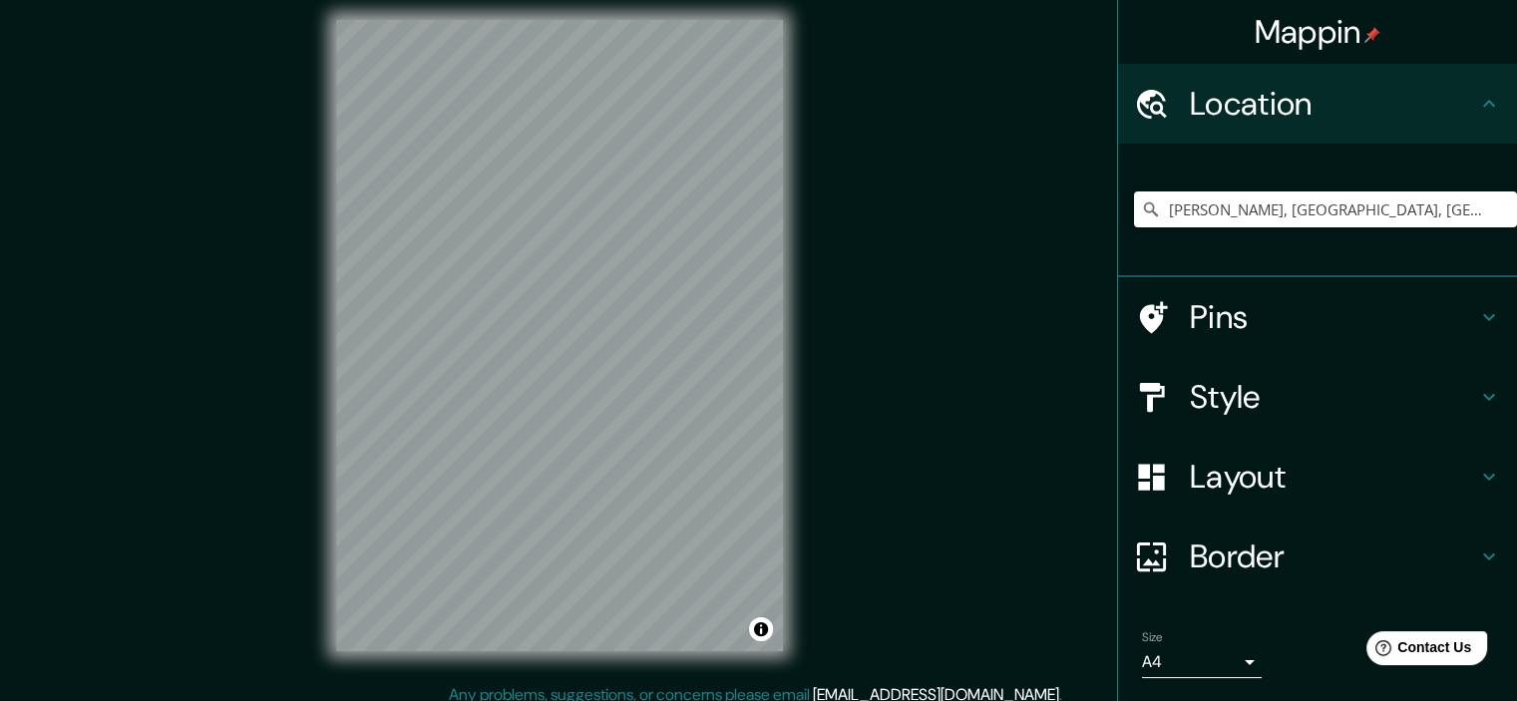
scroll to position [25, 0]
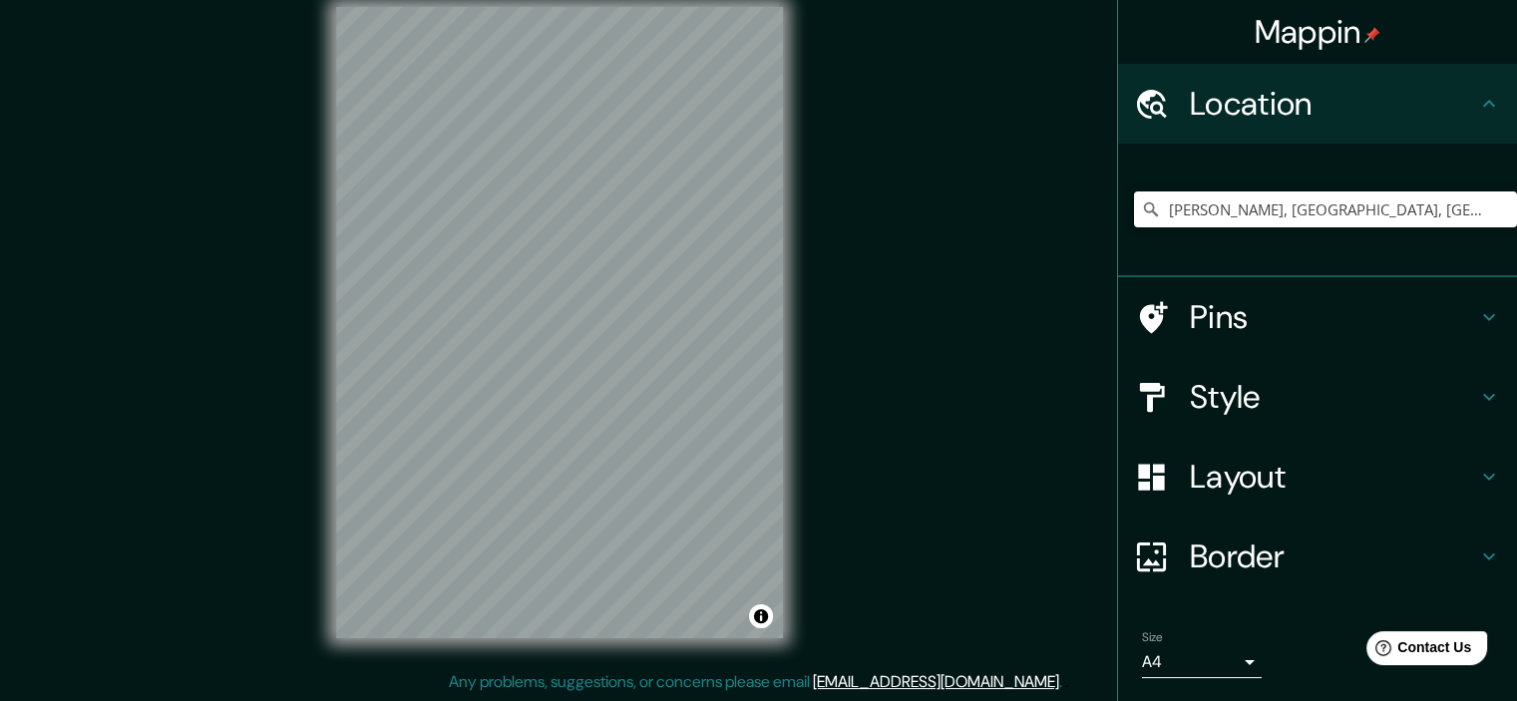
click at [1212, 227] on div "[PERSON_NAME], [GEOGRAPHIC_DATA], [GEOGRAPHIC_DATA] [PERSON_NAME] [GEOGRAPHIC_D…" at bounding box center [1325, 210] width 383 height 100
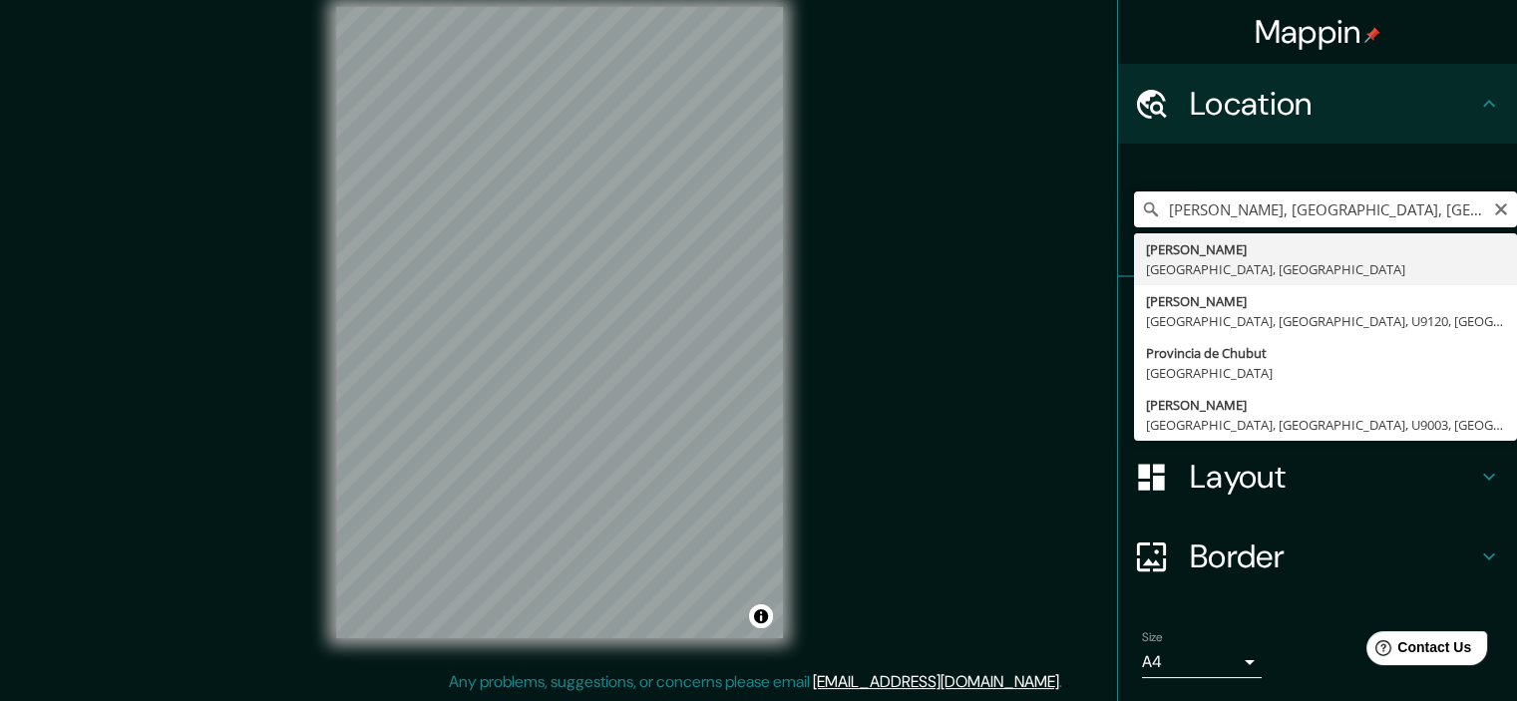
click at [1226, 209] on input "[PERSON_NAME], [GEOGRAPHIC_DATA], [GEOGRAPHIC_DATA]" at bounding box center [1325, 209] width 383 height 36
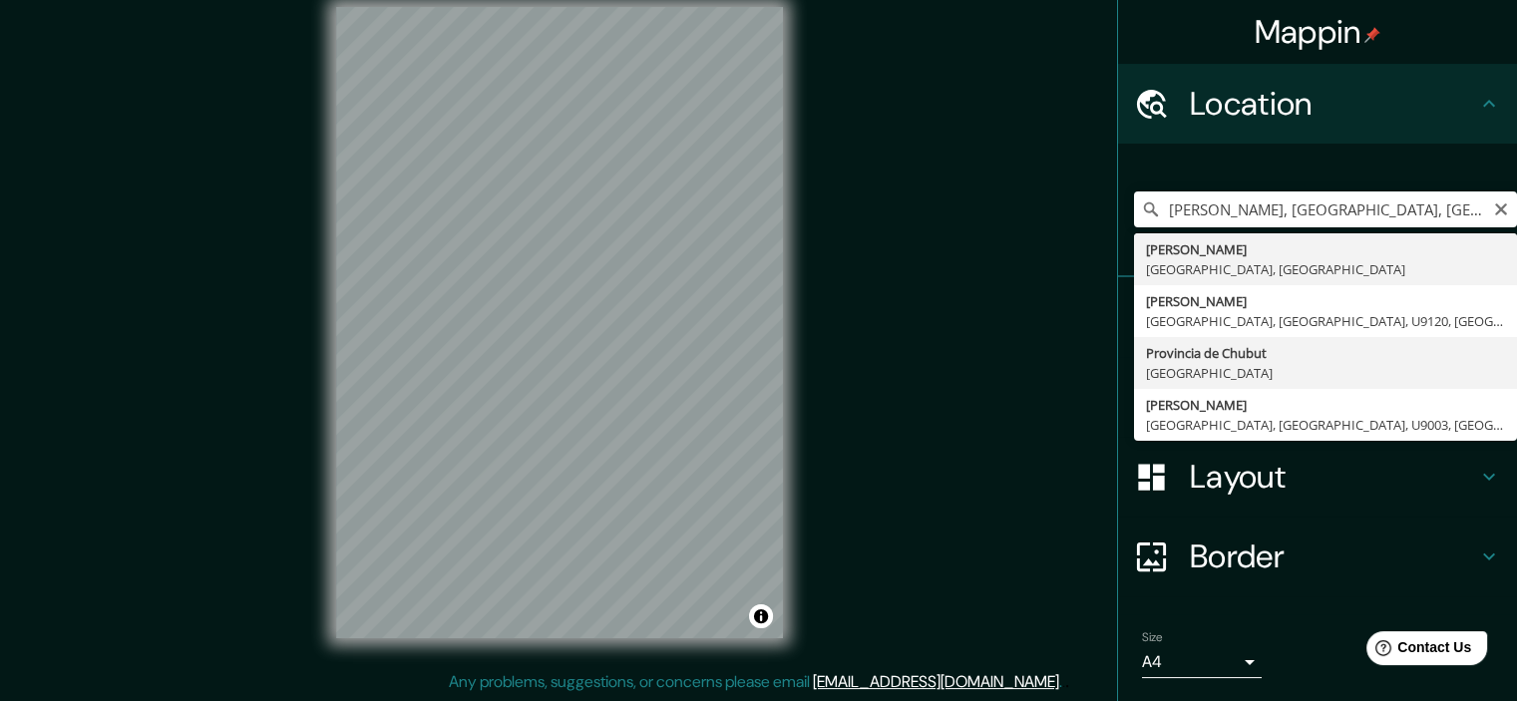
type input "[GEOGRAPHIC_DATA], [GEOGRAPHIC_DATA]"
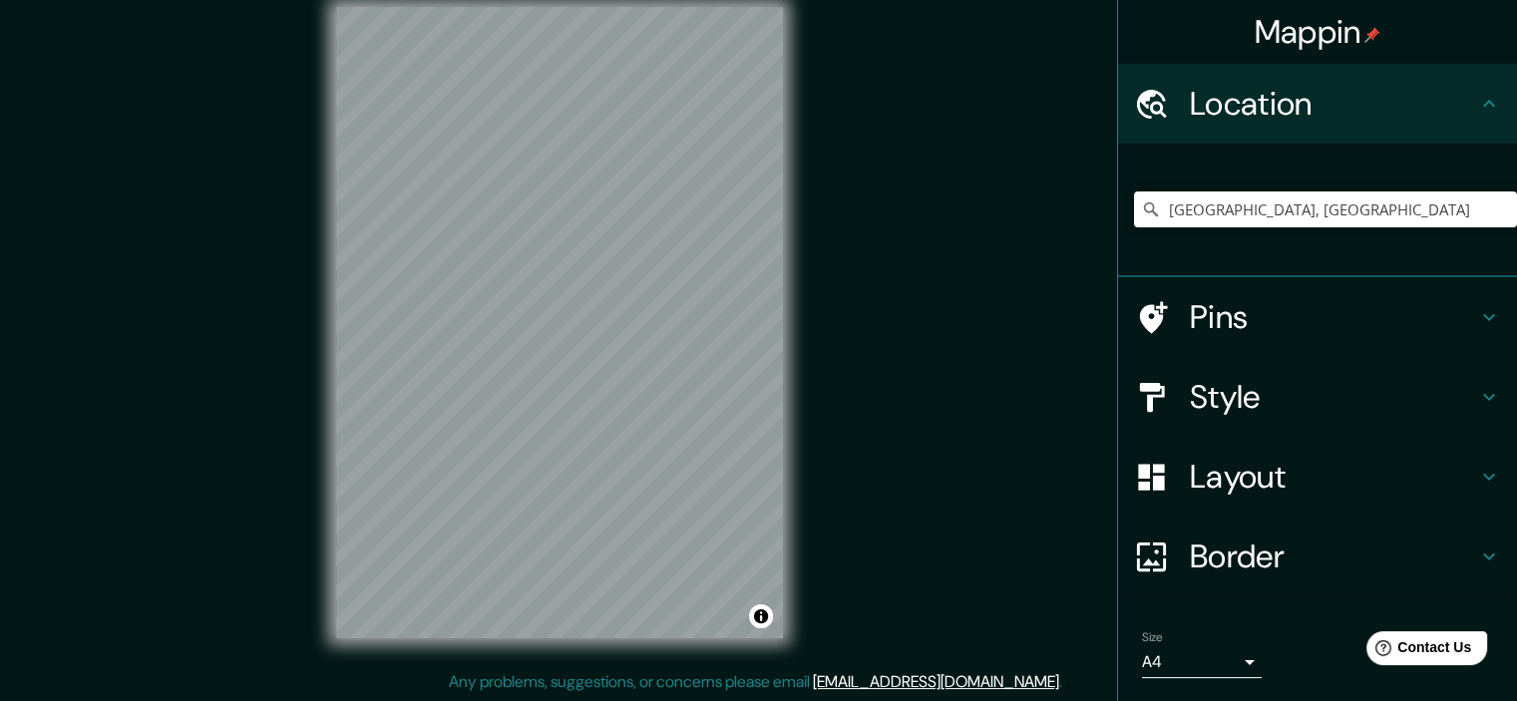
click at [1012, 298] on div "Mappin Location [GEOGRAPHIC_DATA], [GEOGRAPHIC_DATA] Pins Style Layout Border C…" at bounding box center [758, 338] width 1517 height 727
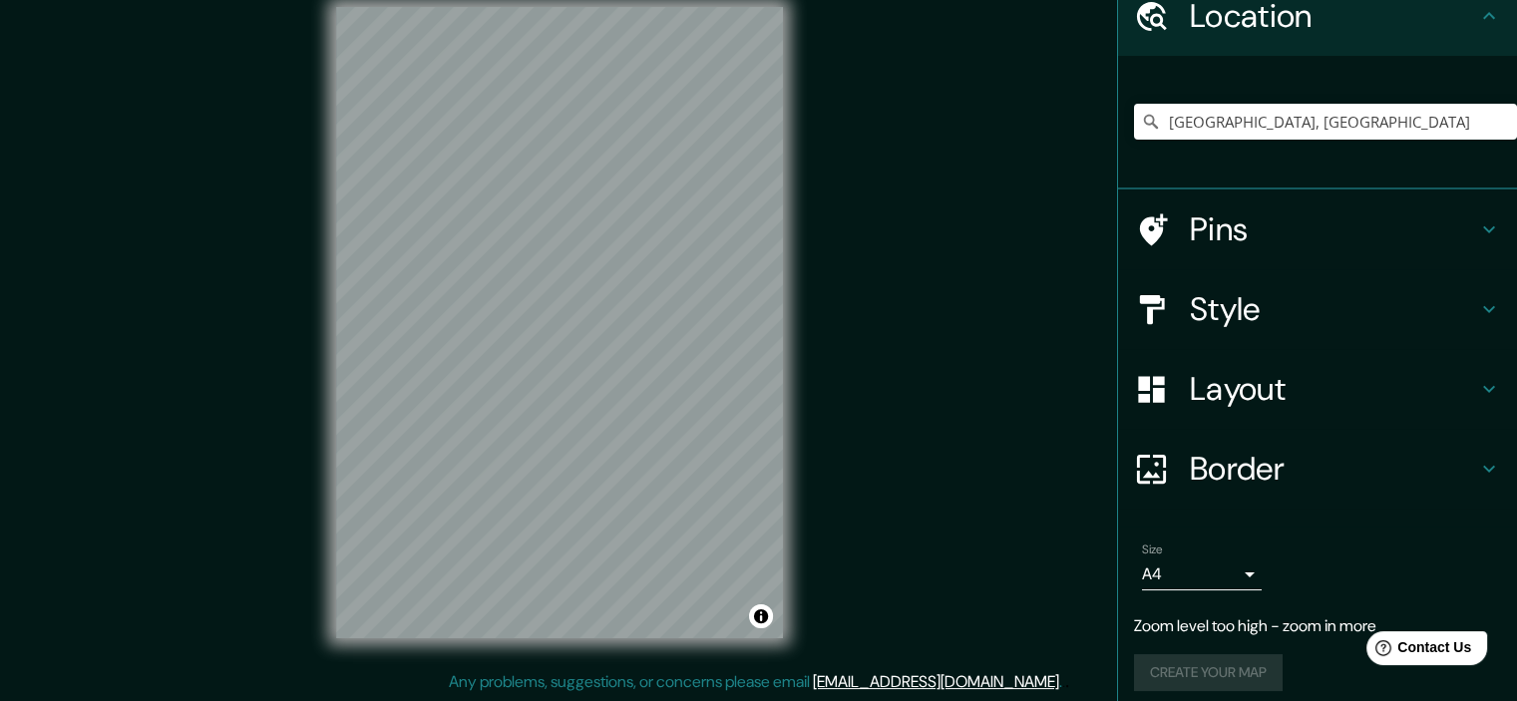
scroll to position [100, 0]
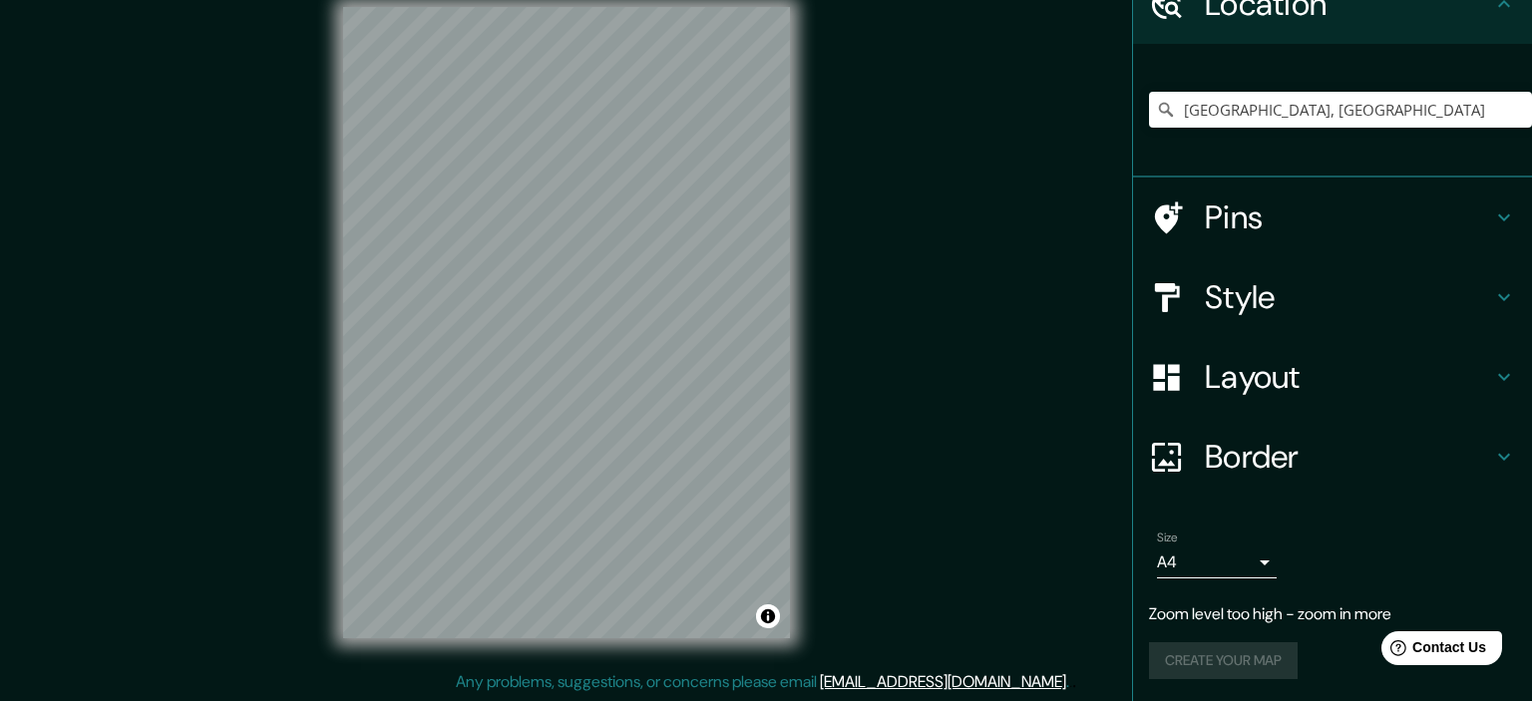
click at [1197, 573] on body "Mappin Location [GEOGRAPHIC_DATA], [GEOGRAPHIC_DATA] Pins Style Layout Border C…" at bounding box center [766, 325] width 1532 height 701
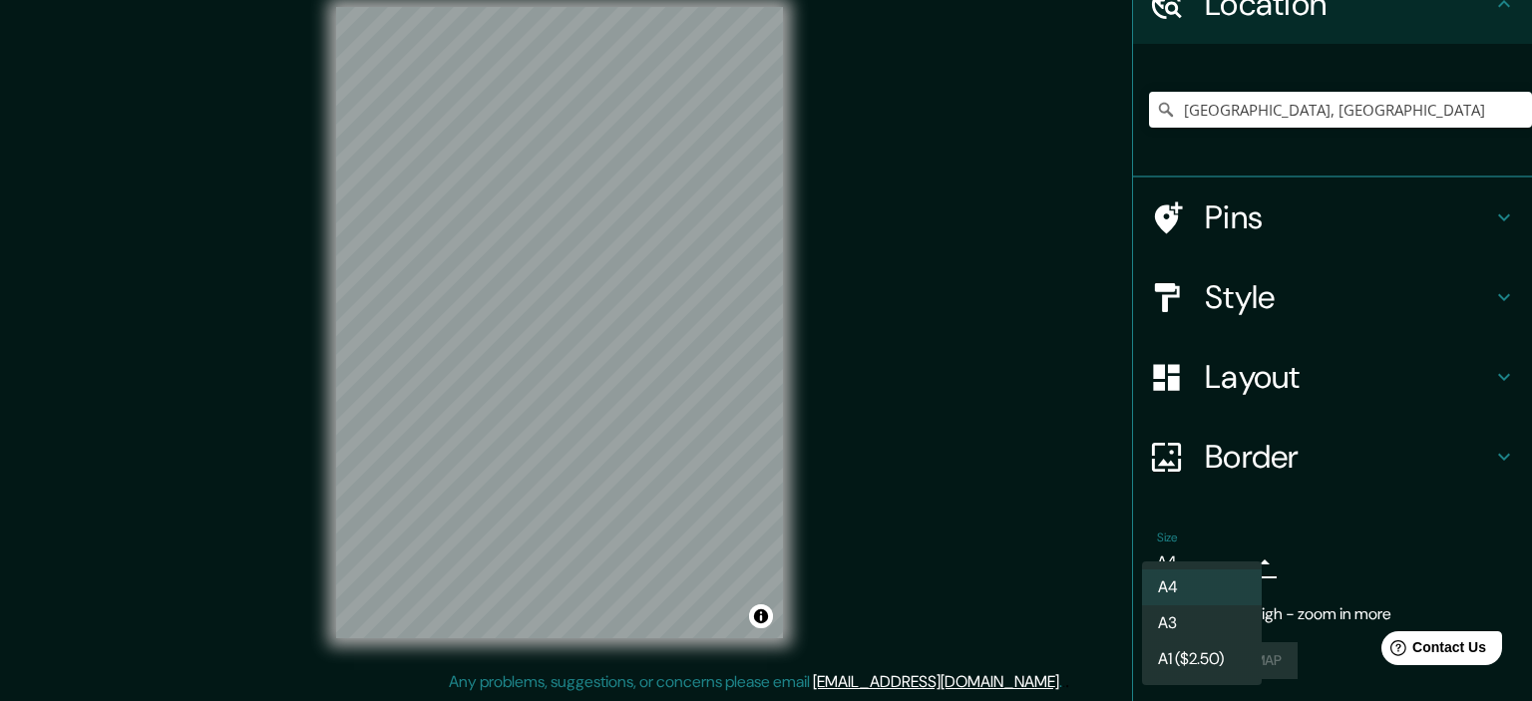
click at [1193, 585] on li "A4" at bounding box center [1202, 587] width 120 height 36
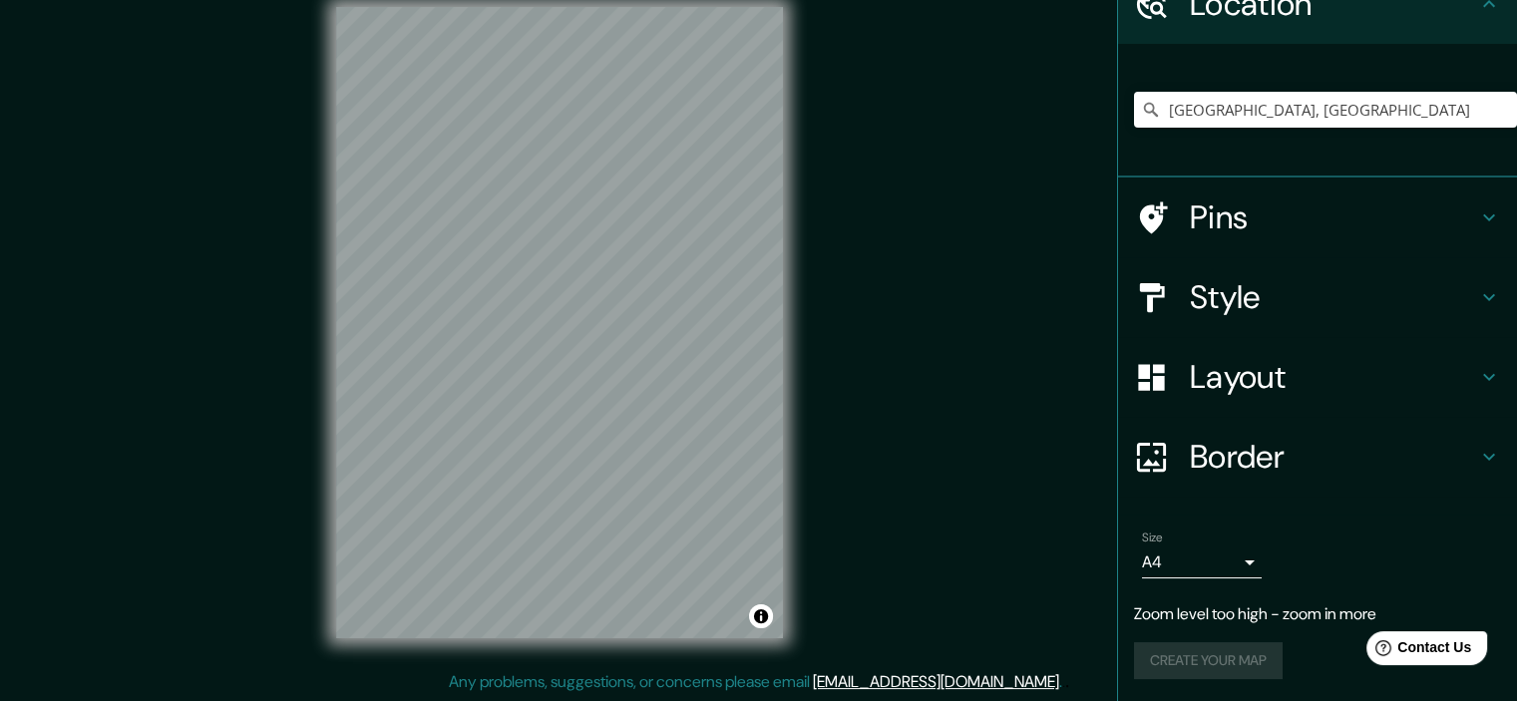
click at [1162, 650] on div "Create your map" at bounding box center [1317, 660] width 367 height 37
click at [1227, 294] on h4 "Style" at bounding box center [1333, 297] width 287 height 40
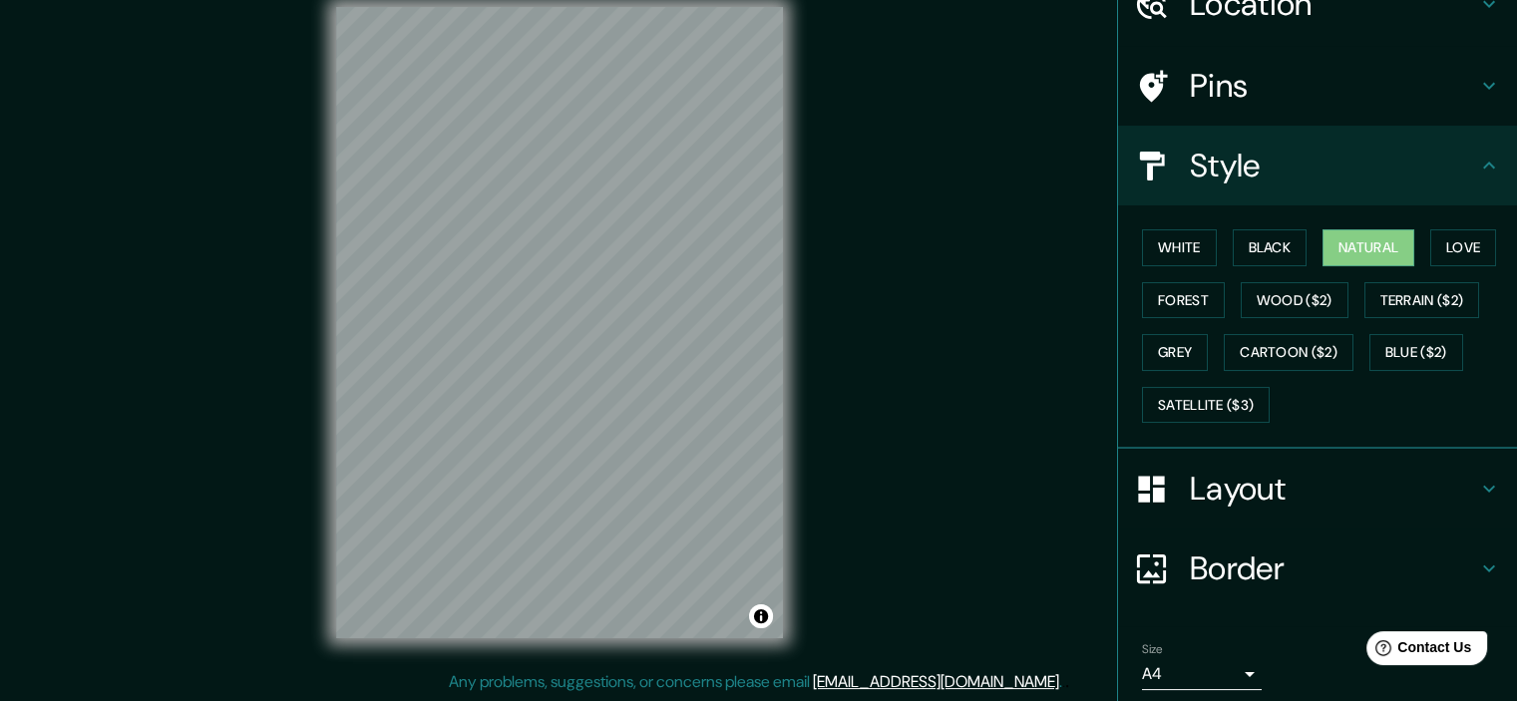
click at [1254, 161] on h4 "Style" at bounding box center [1333, 166] width 287 height 40
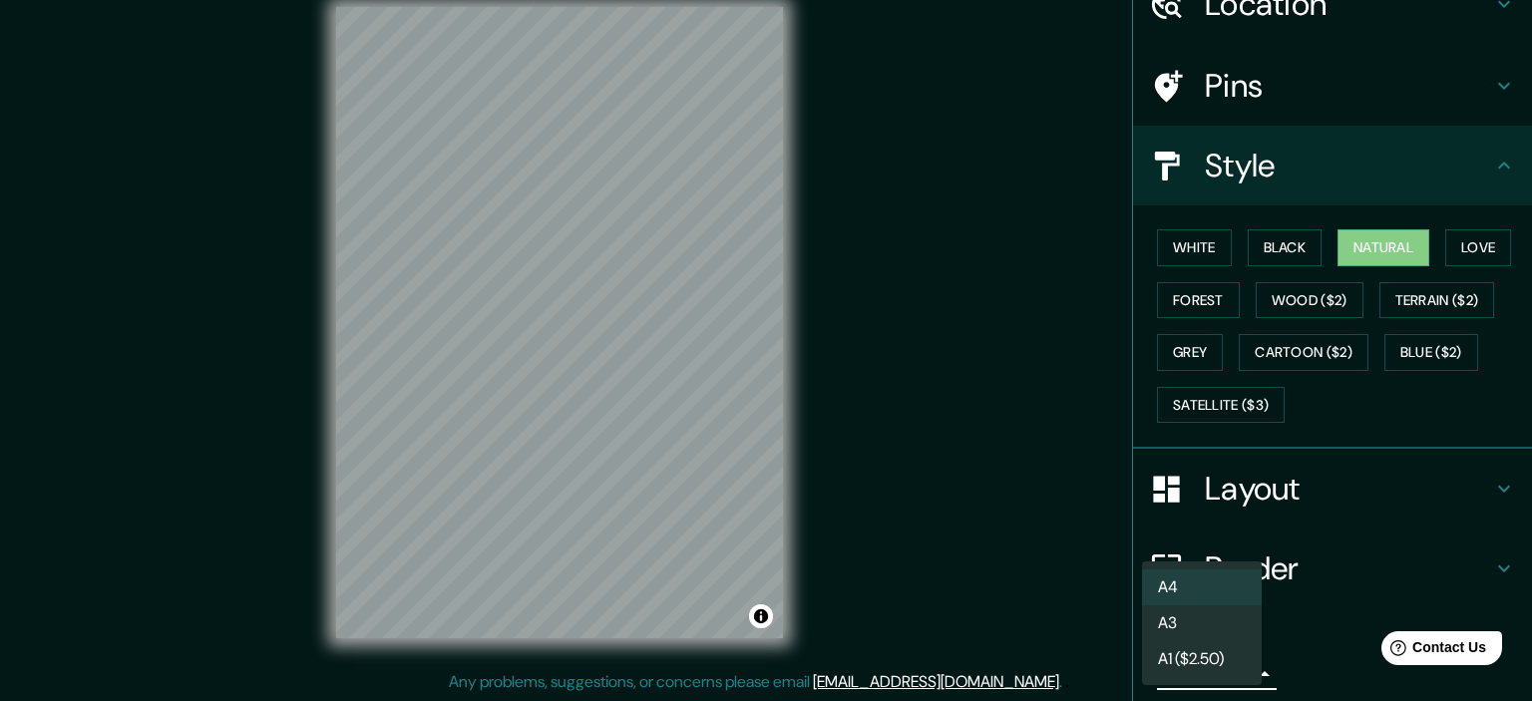
click at [1165, 673] on body "Mappin Location [GEOGRAPHIC_DATA], [GEOGRAPHIC_DATA] Pins Style [PERSON_NAME] B…" at bounding box center [766, 325] width 1532 height 701
click at [1007, 633] on div at bounding box center [766, 350] width 1532 height 701
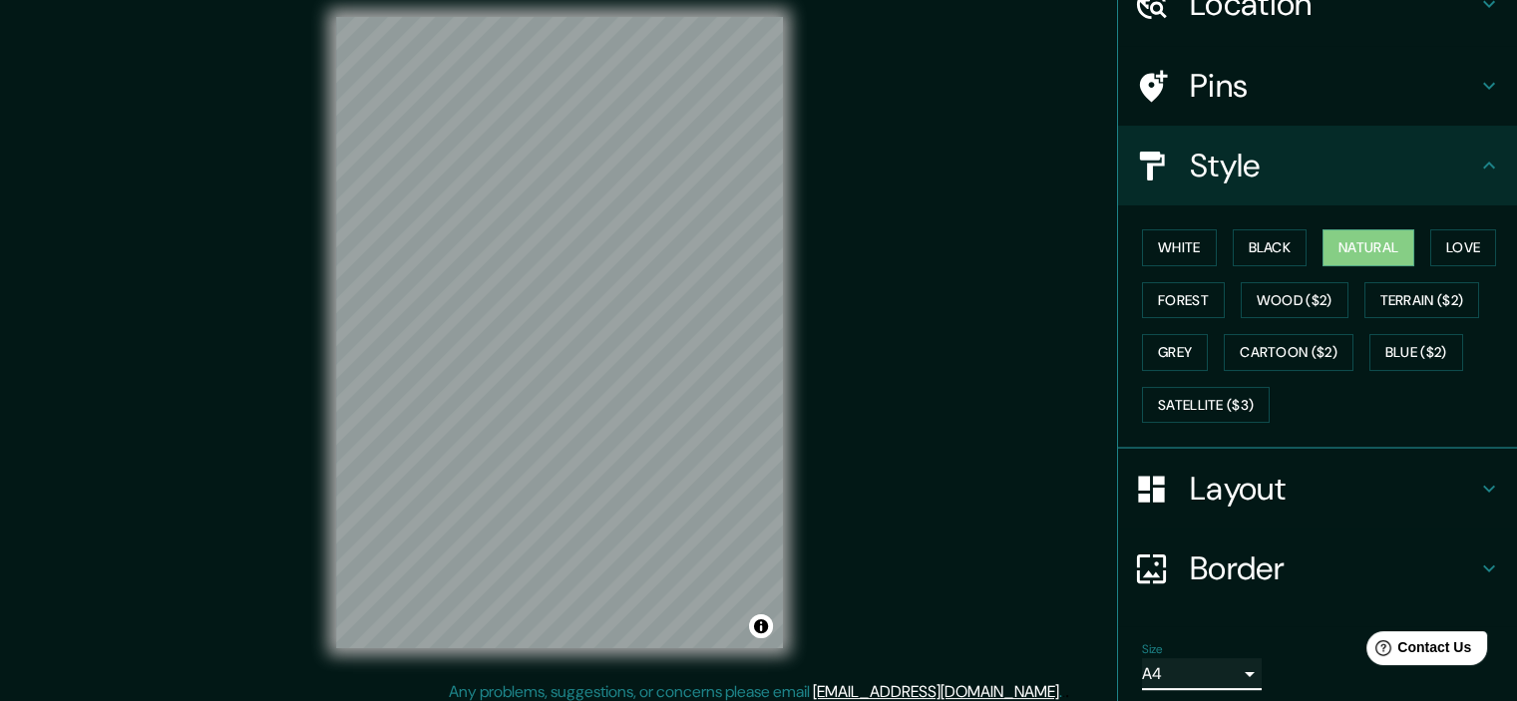
scroll to position [0, 0]
